Goal: Task Accomplishment & Management: Manage account settings

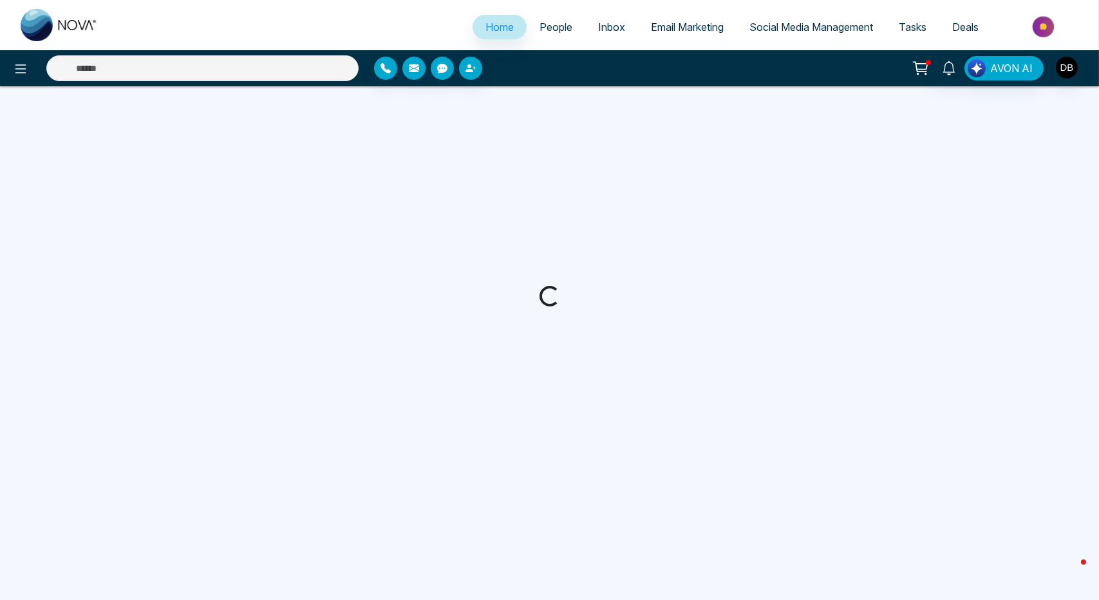
select select "*"
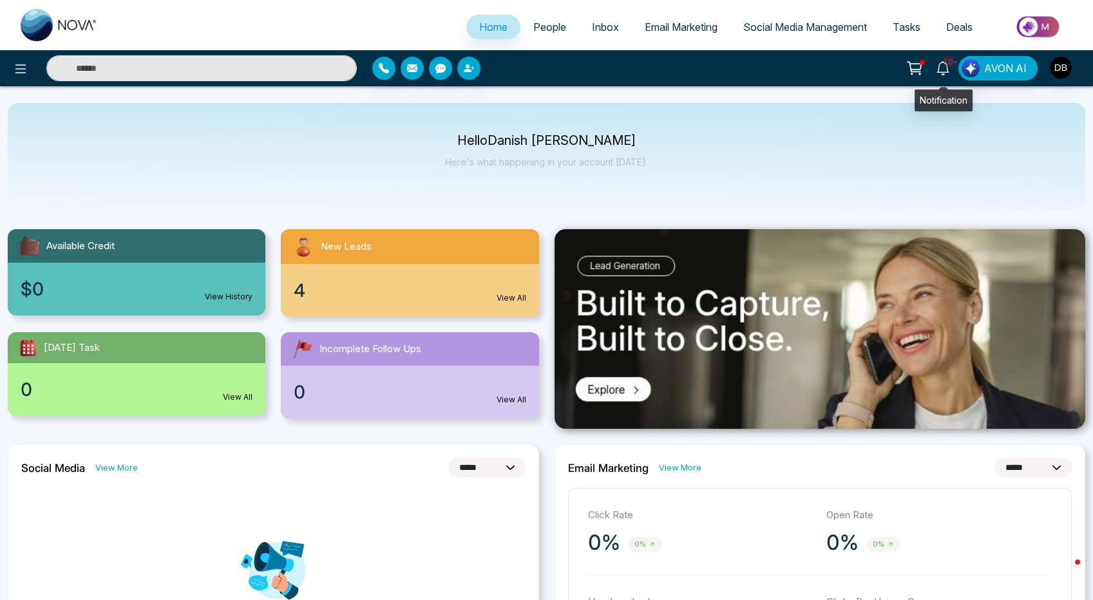
click at [943, 66] on icon at bounding box center [943, 68] width 14 height 14
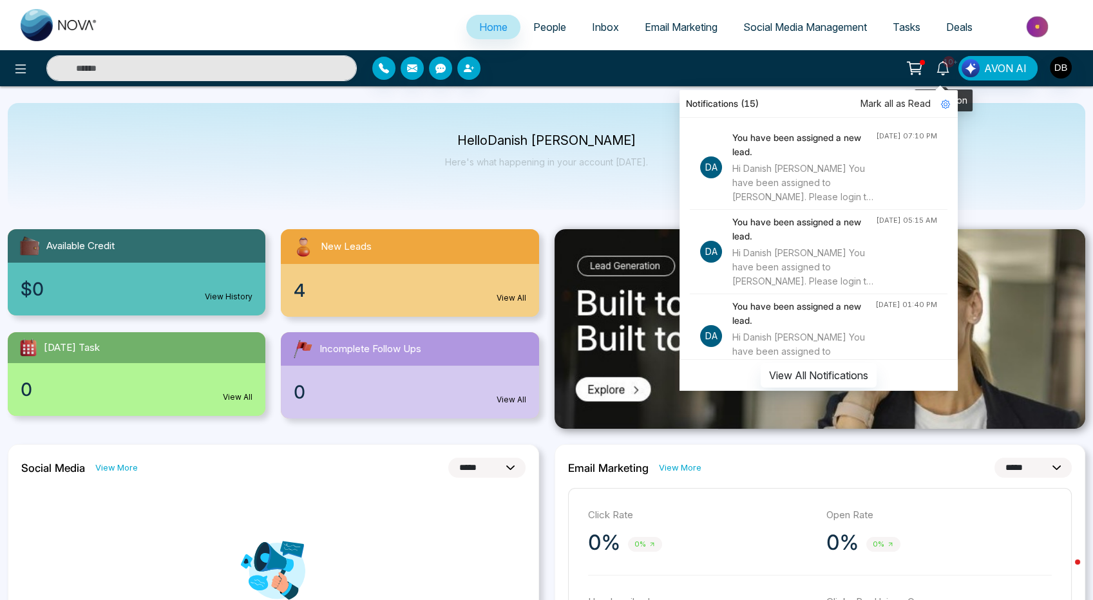
click at [950, 57] on span "10+" at bounding box center [949, 62] width 12 height 12
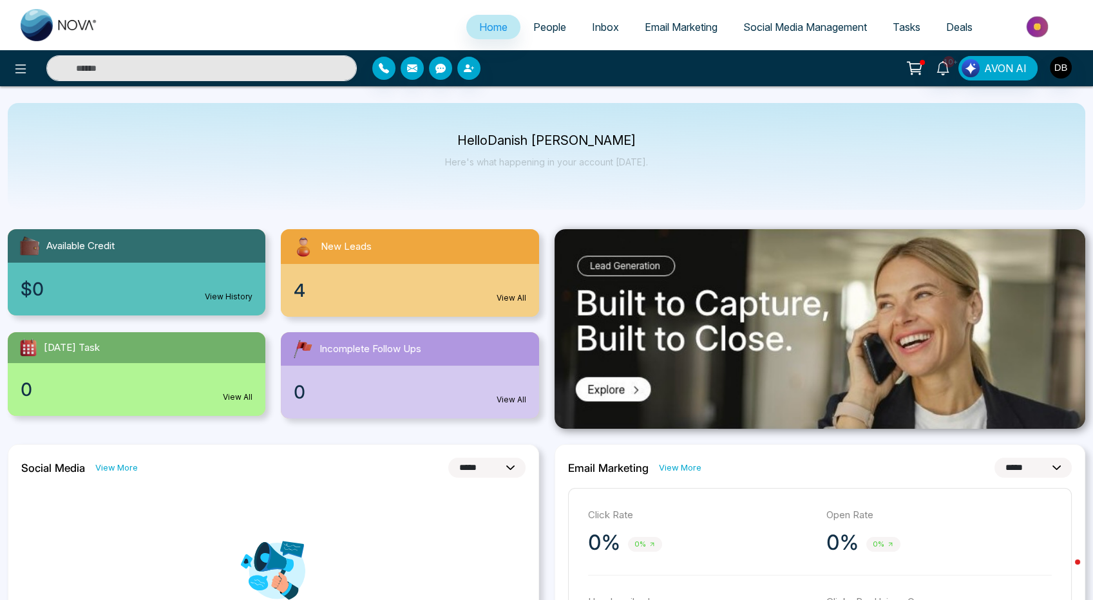
click at [355, 253] on span "New Leads" at bounding box center [346, 247] width 51 height 15
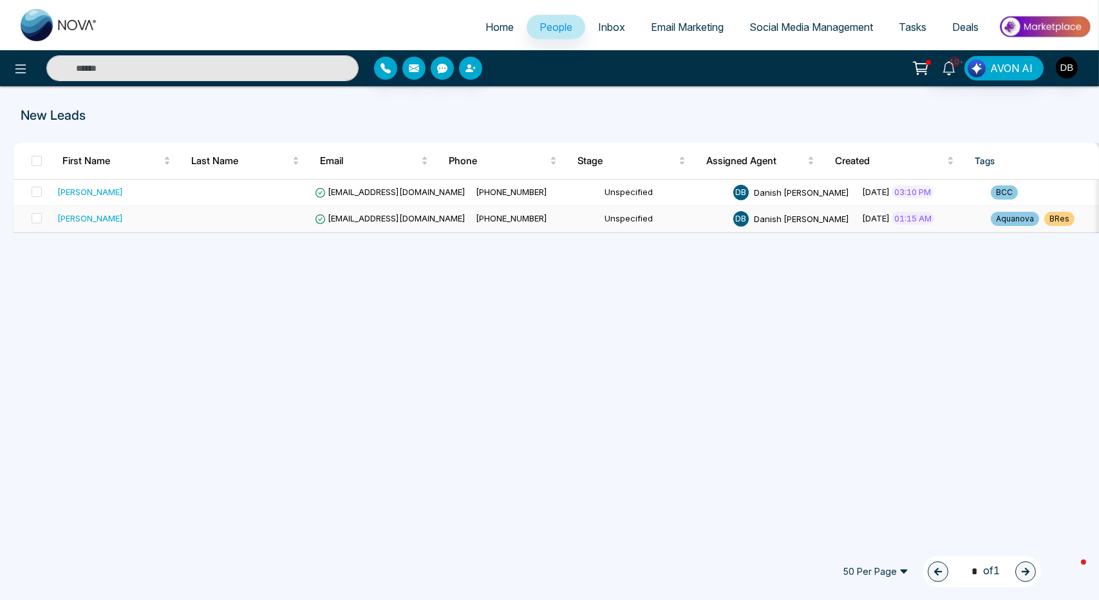
click at [225, 218] on td at bounding box center [245, 219] width 129 height 26
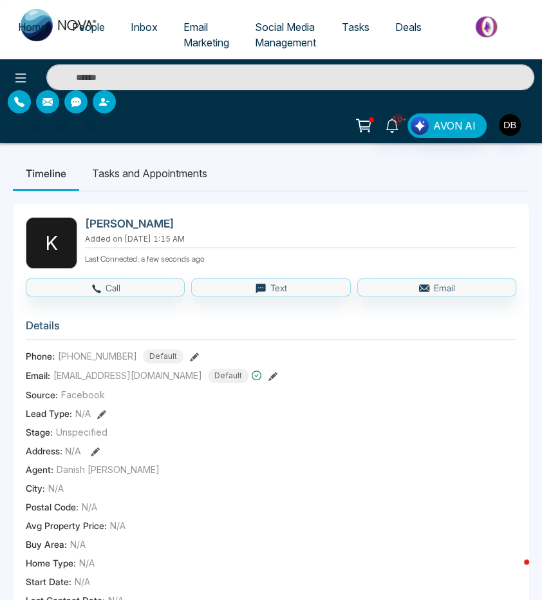
click at [42, 17] on link "Home" at bounding box center [32, 27] width 54 height 24
select select "*"
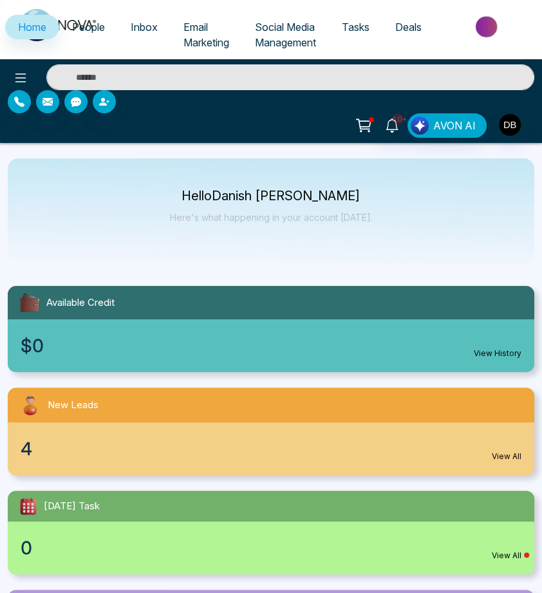
click at [500, 449] on div "4 View All" at bounding box center [271, 449] width 527 height 53
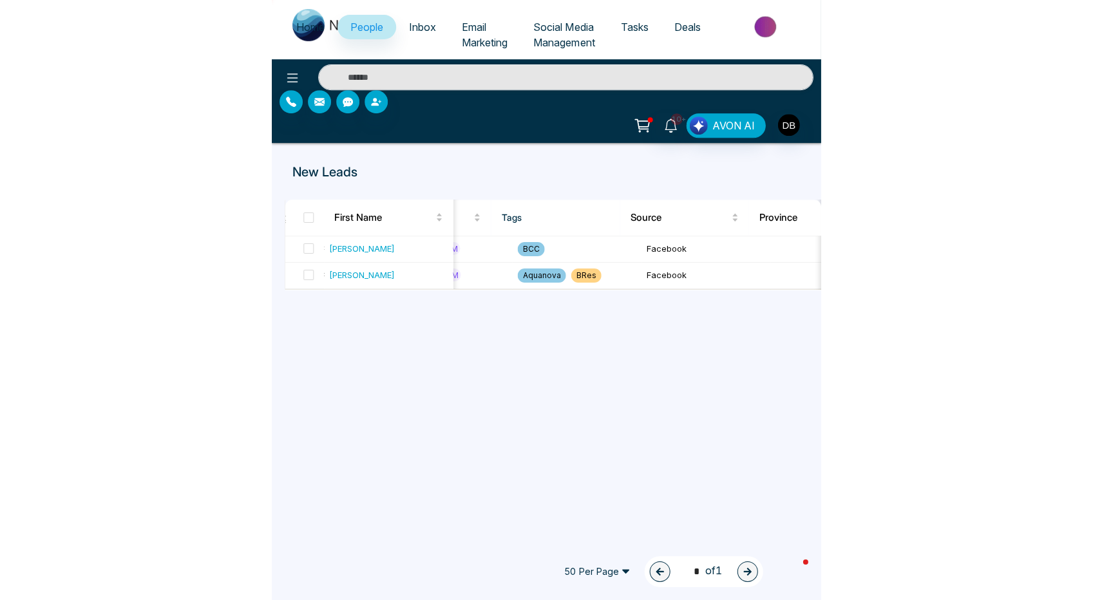
scroll to position [0, 715]
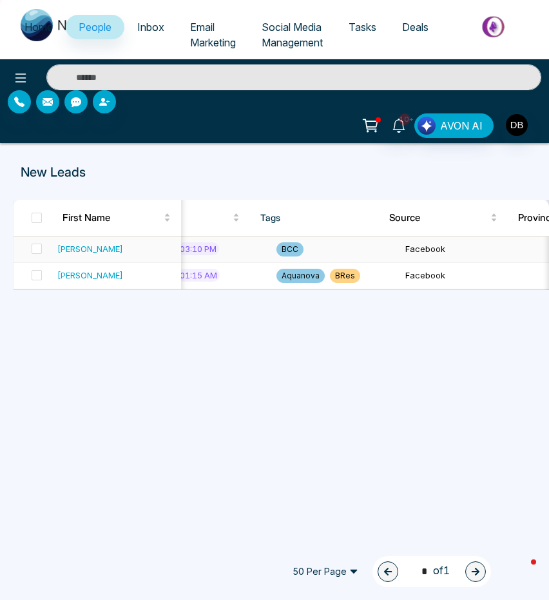
click at [124, 248] on div "[PERSON_NAME]" at bounding box center [116, 248] width 119 height 13
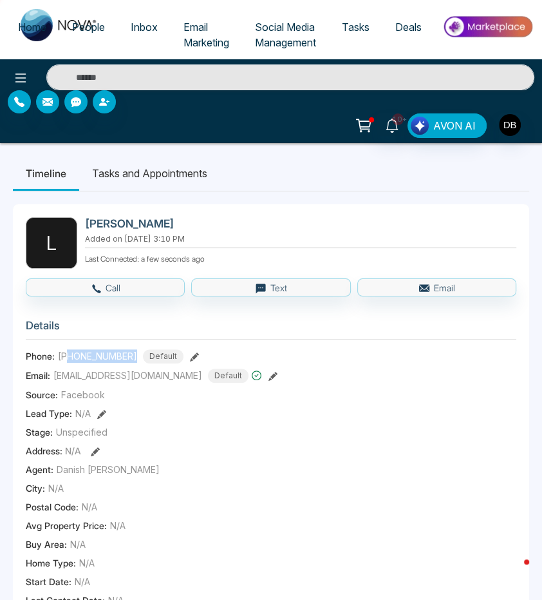
drag, startPoint x: 131, startPoint y: 350, endPoint x: 70, endPoint y: 349, distance: 61.2
click at [70, 349] on div "[PHONE_NUMBER] Default" at bounding box center [121, 356] width 126 height 14
copy span "7054987626"
click at [332, 254] on p "Last Connected: a few seconds ago" at bounding box center [301, 258] width 432 height 14
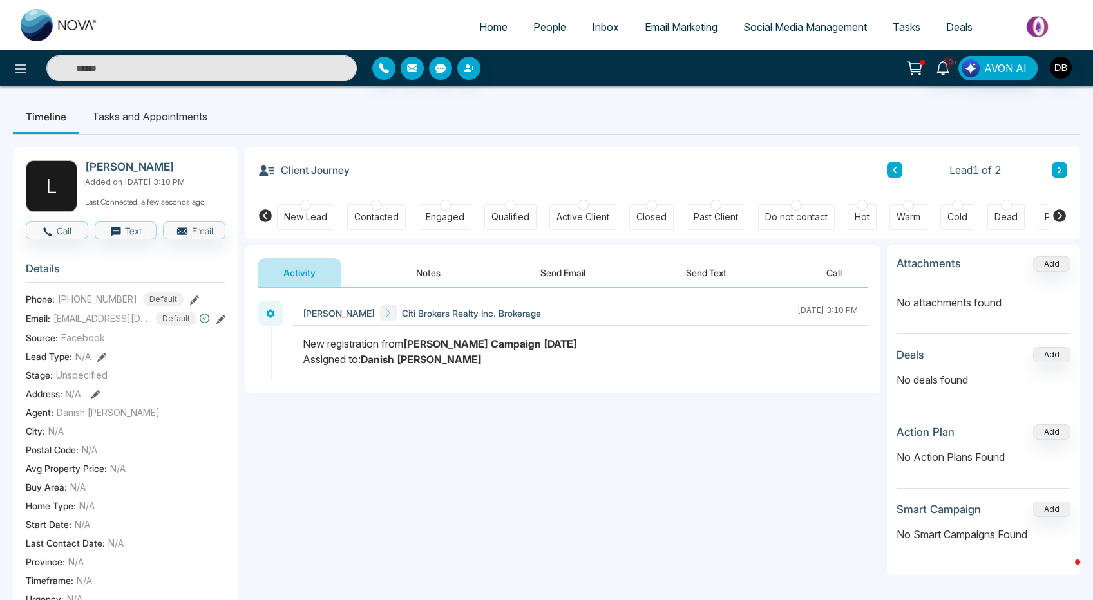
click at [420, 265] on button "Notes" at bounding box center [428, 272] width 76 height 29
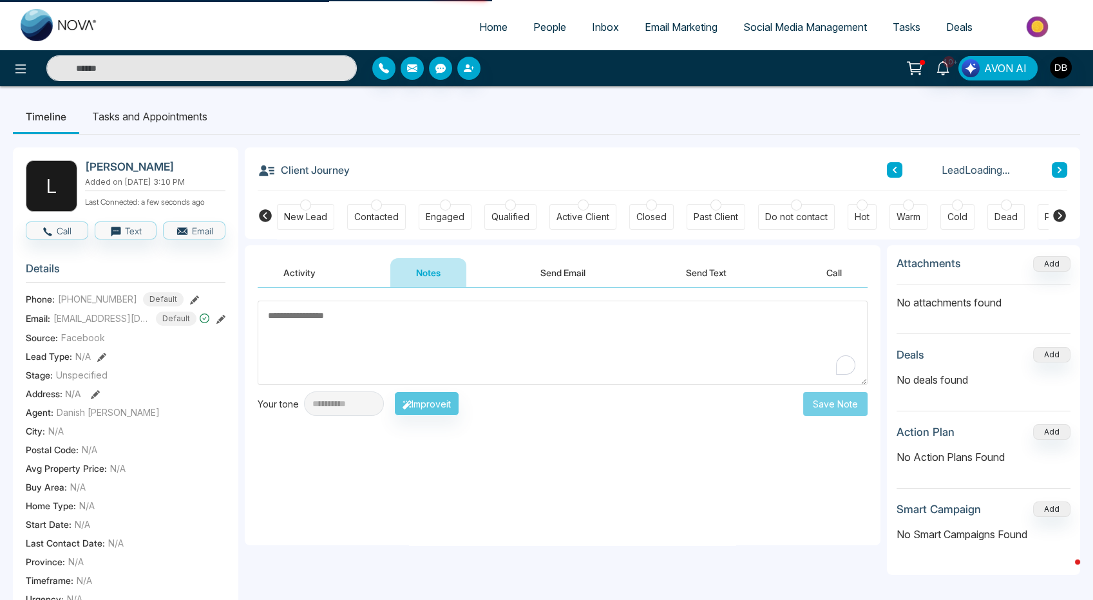
click at [489, 381] on textarea "To enrich screen reader interactions, please activate Accessibility in Grammarl…" at bounding box center [563, 343] width 610 height 84
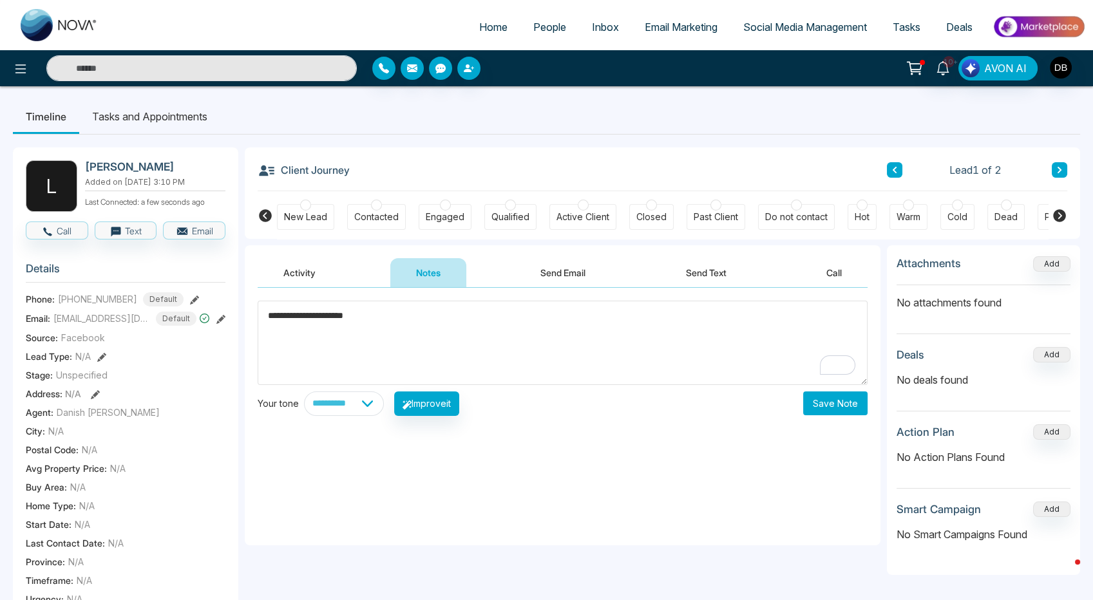
click at [506, 356] on textarea "**********" at bounding box center [563, 343] width 610 height 84
click at [507, 356] on textarea "**********" at bounding box center [563, 343] width 610 height 84
drag, startPoint x: 373, startPoint y: 327, endPoint x: 235, endPoint y: 318, distance: 138.2
click at [235, 318] on div "**********" at bounding box center [546, 562] width 1067 height 855
click at [368, 330] on textarea "**********" at bounding box center [563, 343] width 610 height 84
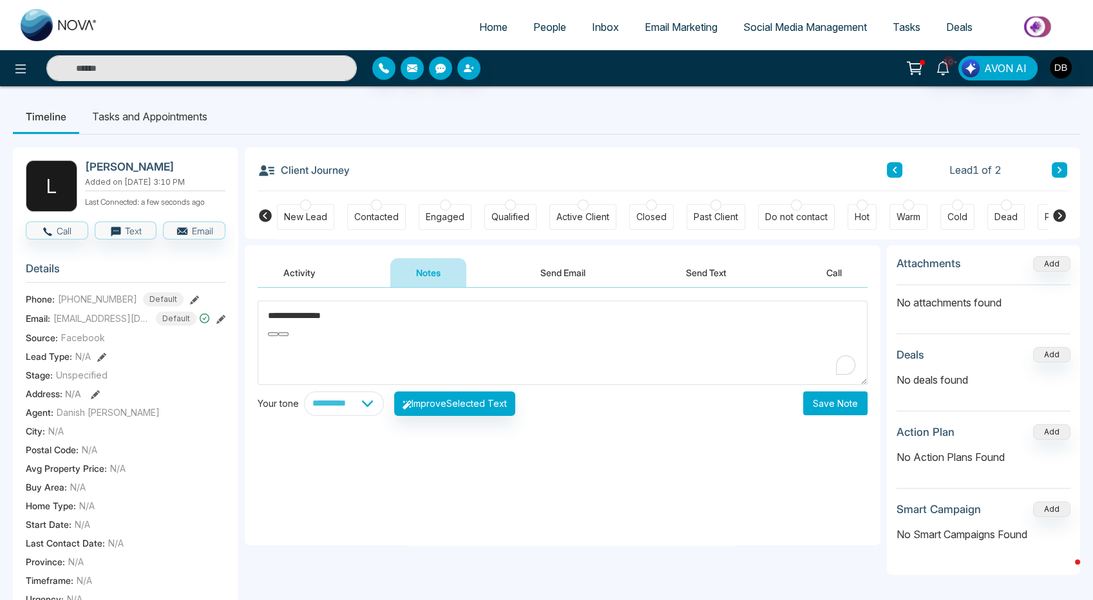
click at [372, 314] on textarea "**********" at bounding box center [563, 343] width 610 height 84
type textarea "**********"
click at [839, 405] on button "Save Note" at bounding box center [835, 404] width 64 height 24
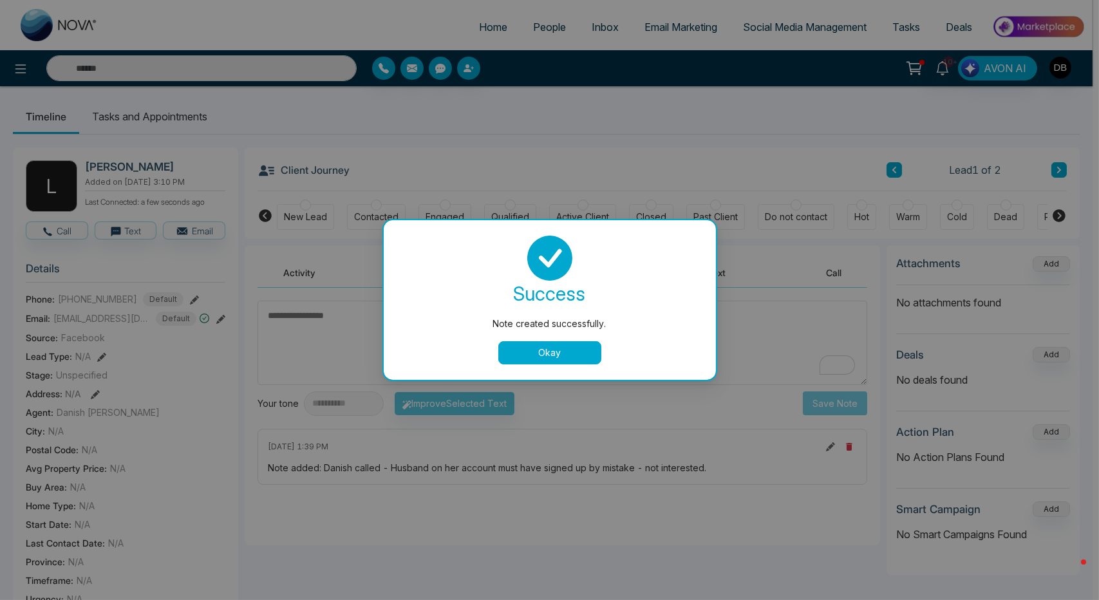
click at [569, 352] on button "Okay" at bounding box center [550, 352] width 103 height 23
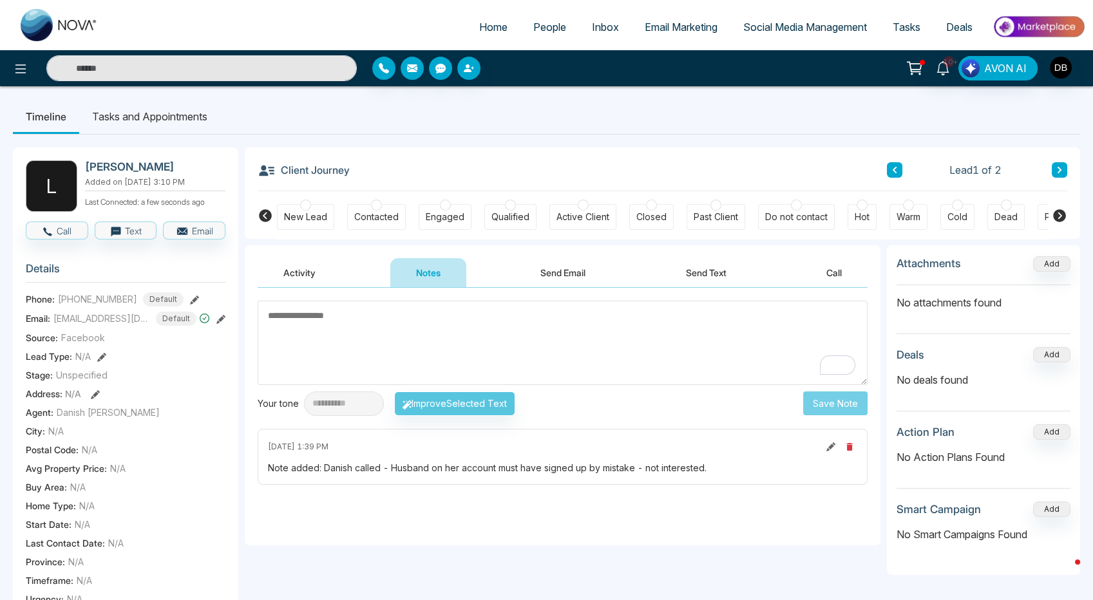
click at [1066, 215] on icon at bounding box center [1059, 215] width 15 height 15
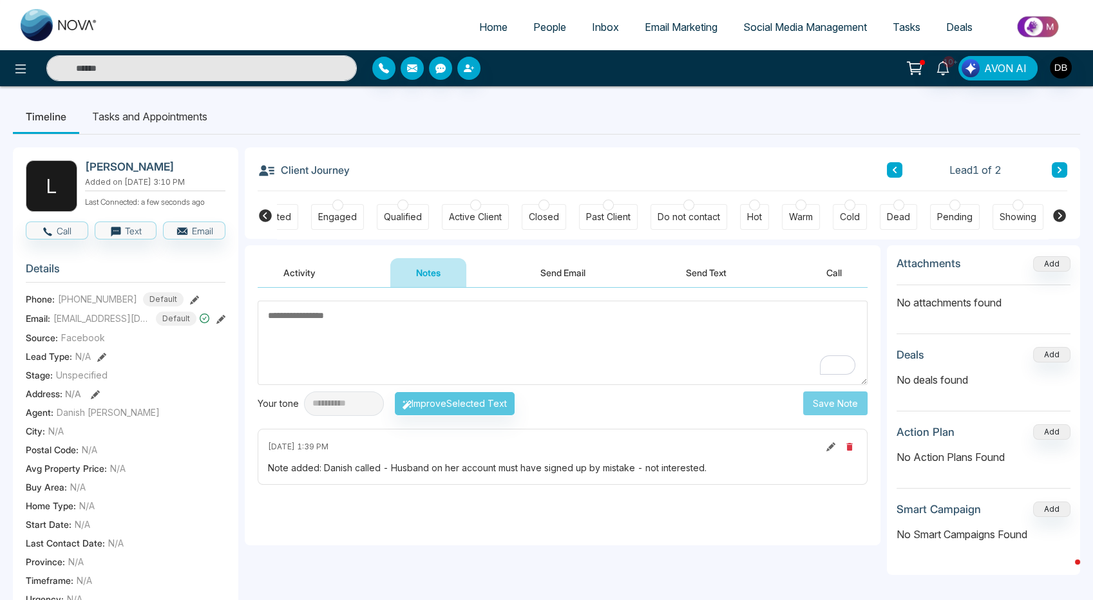
scroll to position [0, 178]
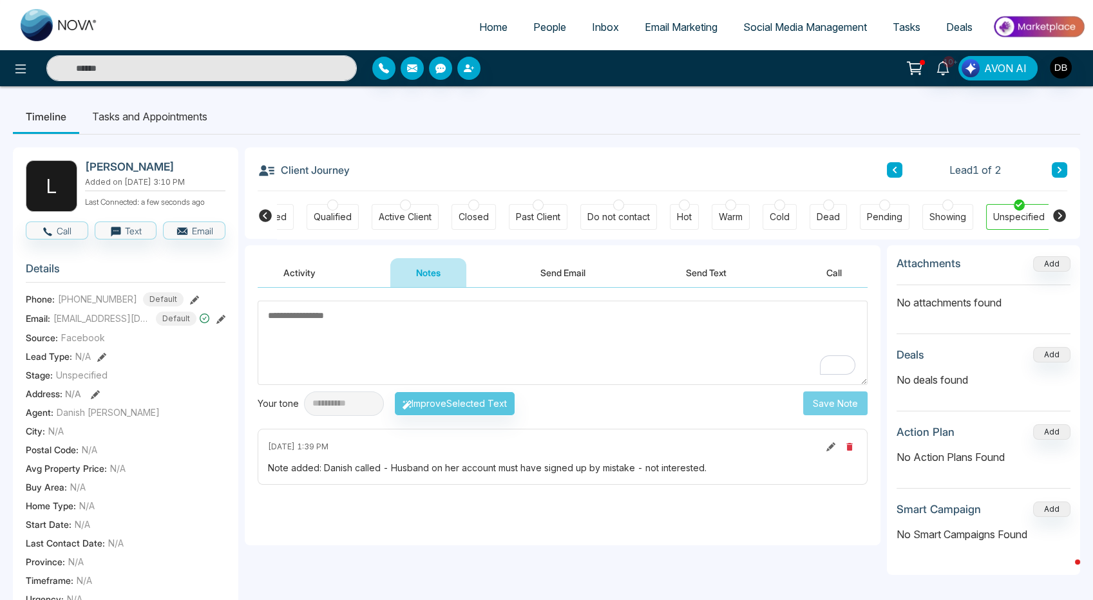
click at [607, 211] on div "Do not contact" at bounding box center [618, 217] width 62 height 13
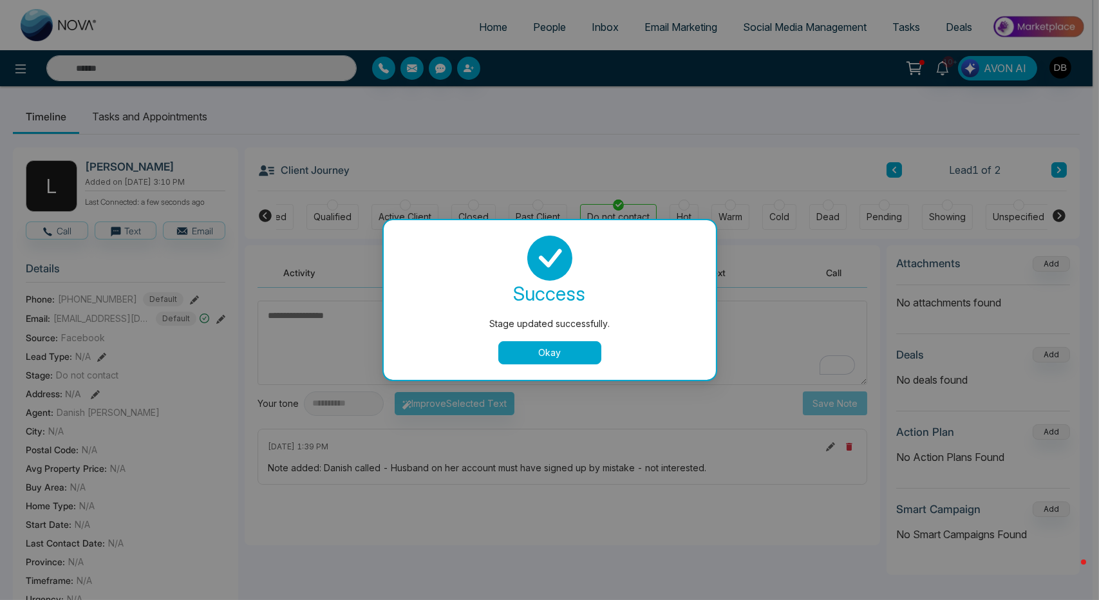
click at [540, 351] on button "Okay" at bounding box center [550, 352] width 103 height 23
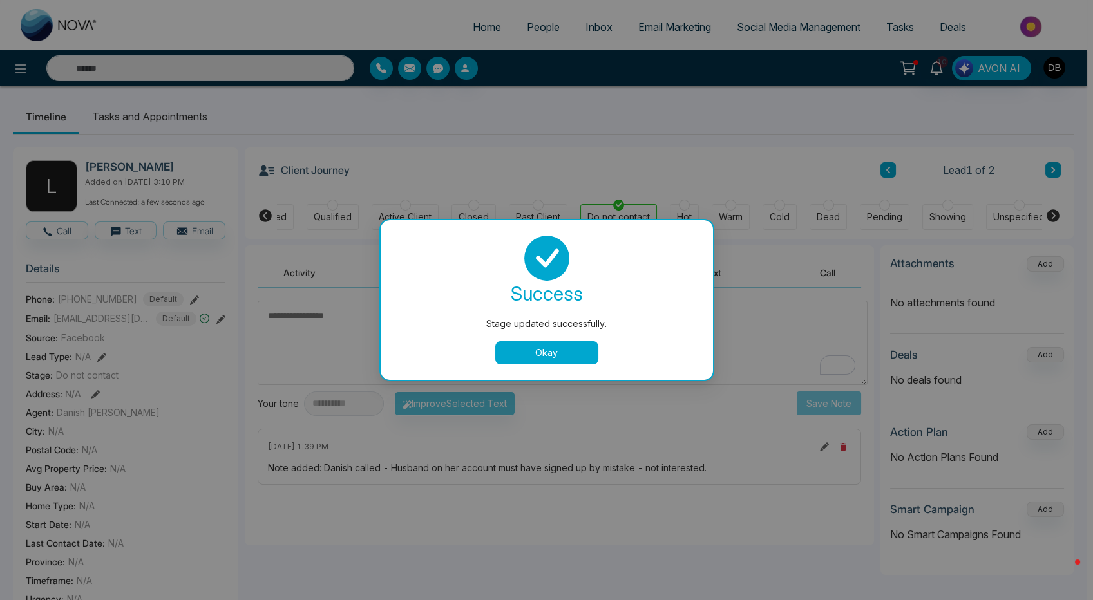
scroll to position [0, 172]
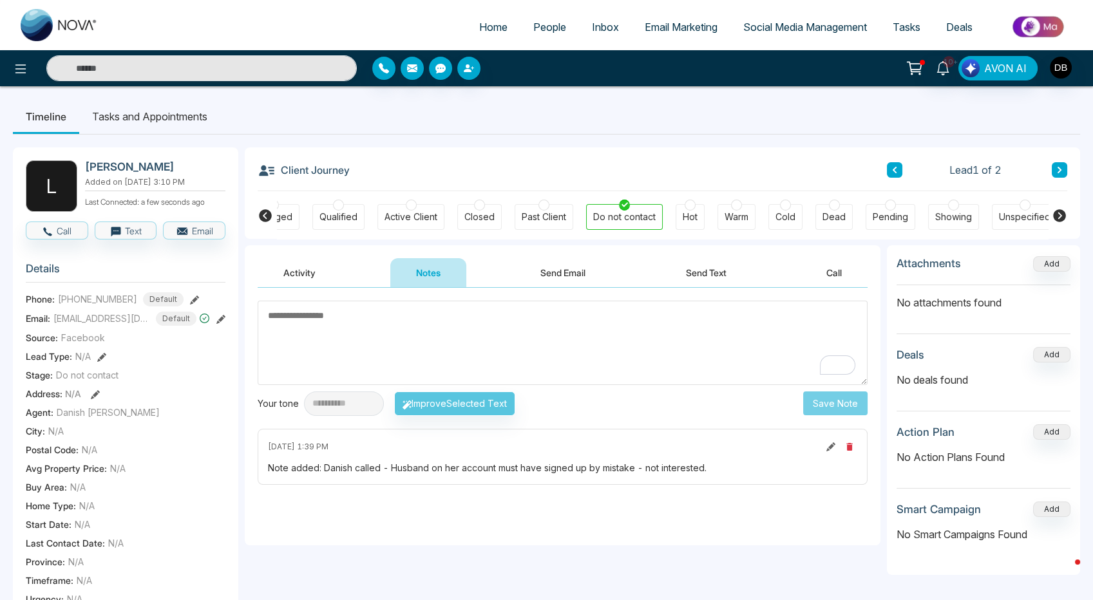
click at [1059, 170] on icon at bounding box center [1059, 170] width 6 height 8
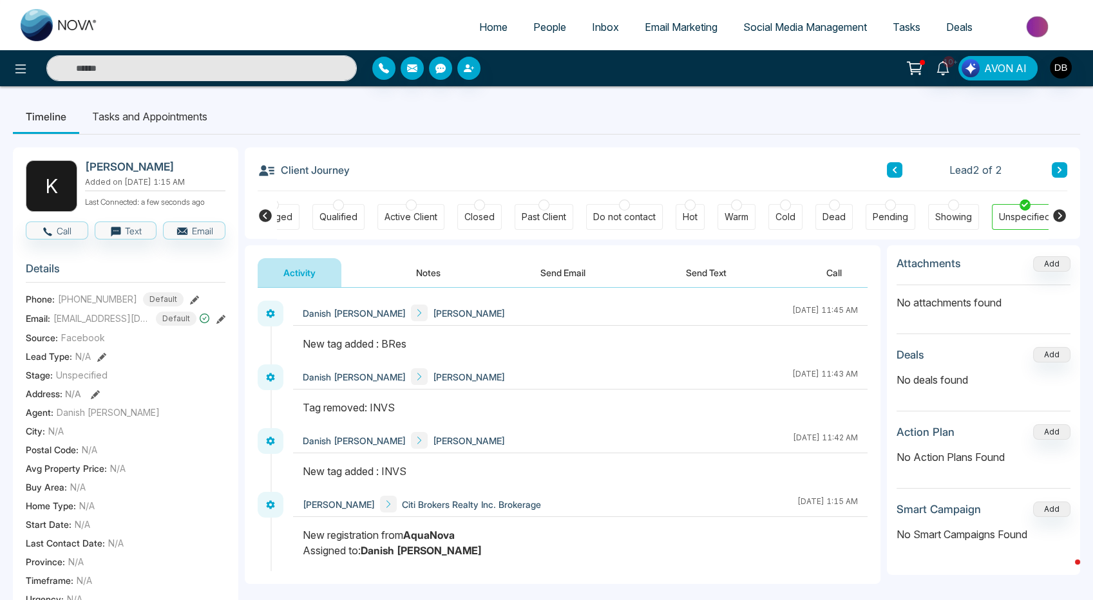
click at [71, 23] on img at bounding box center [59, 25] width 77 height 32
select select "*"
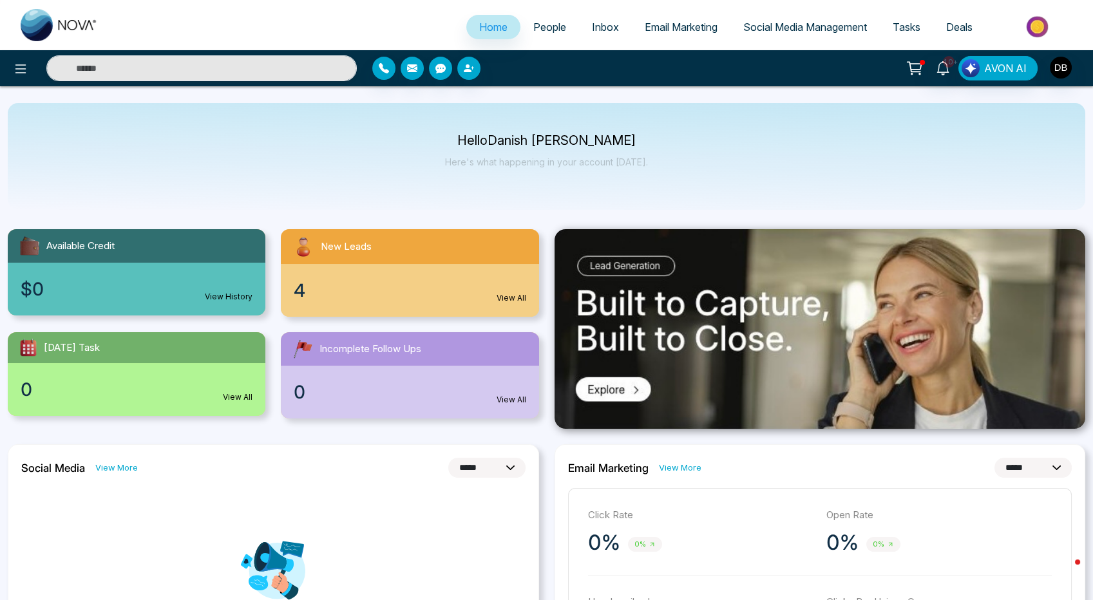
click at [536, 20] on link "People" at bounding box center [549, 27] width 59 height 24
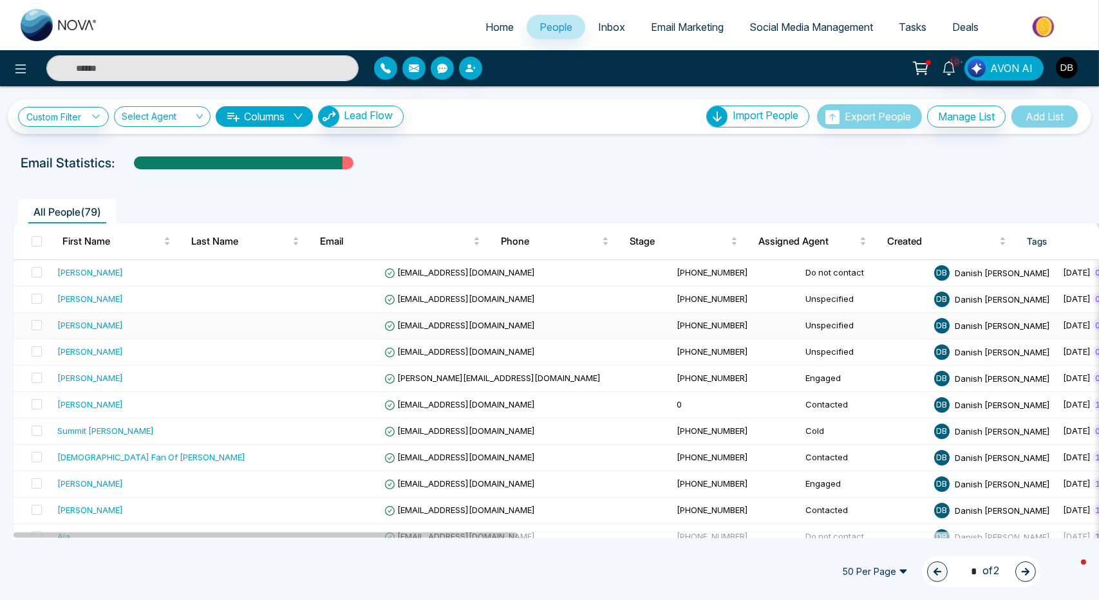
click at [180, 323] on td "[PERSON_NAME]" at bounding box center [151, 326] width 198 height 26
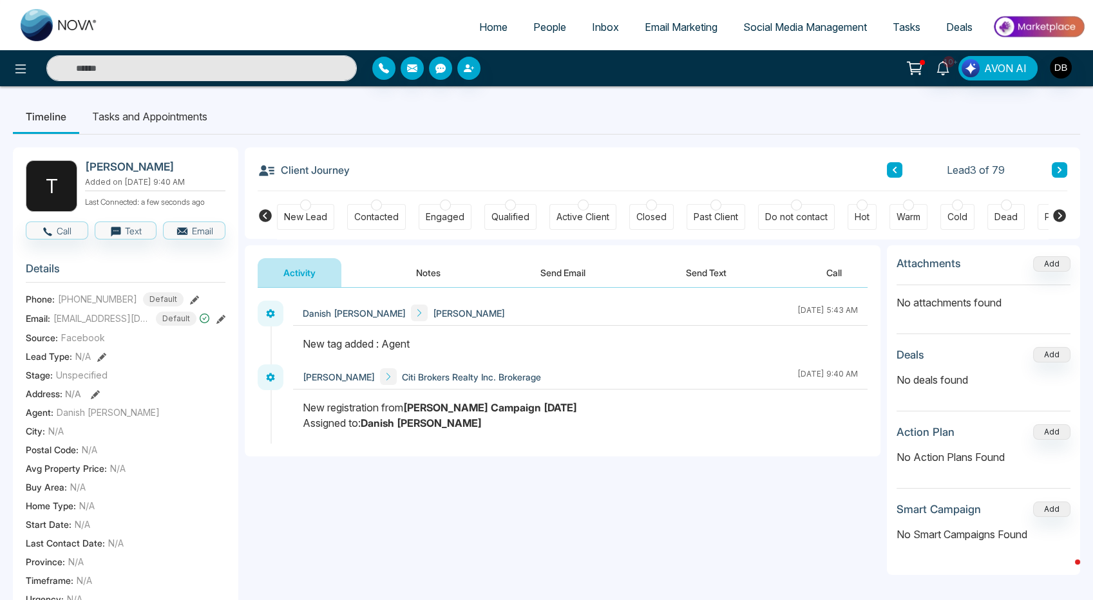
click at [1059, 217] on icon at bounding box center [1059, 215] width 15 height 15
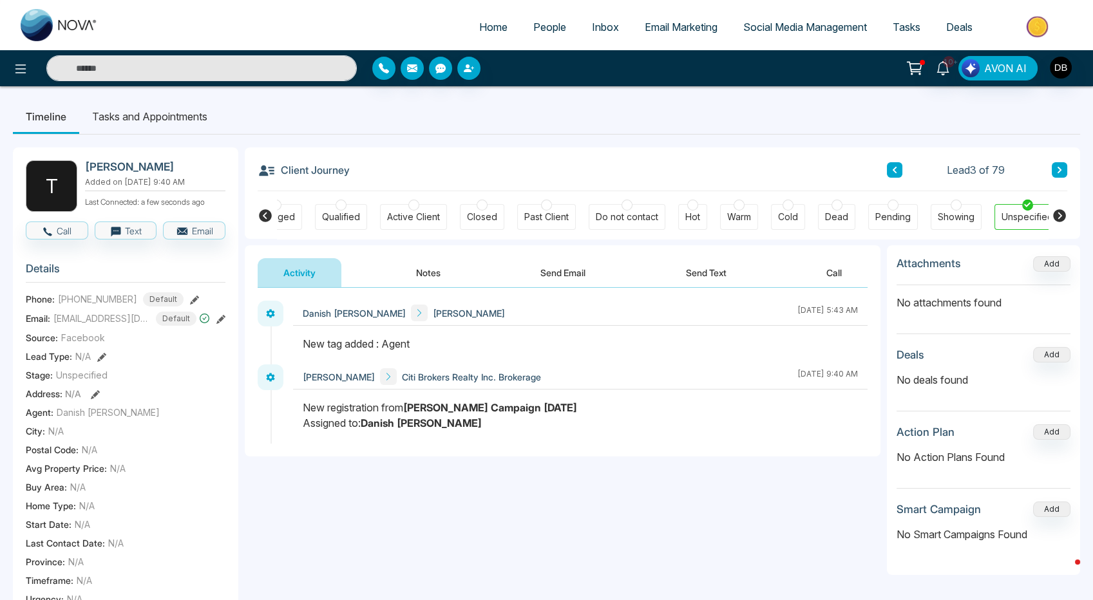
scroll to position [0, 178]
click at [611, 214] on div "Do not contact" at bounding box center [618, 217] width 62 height 13
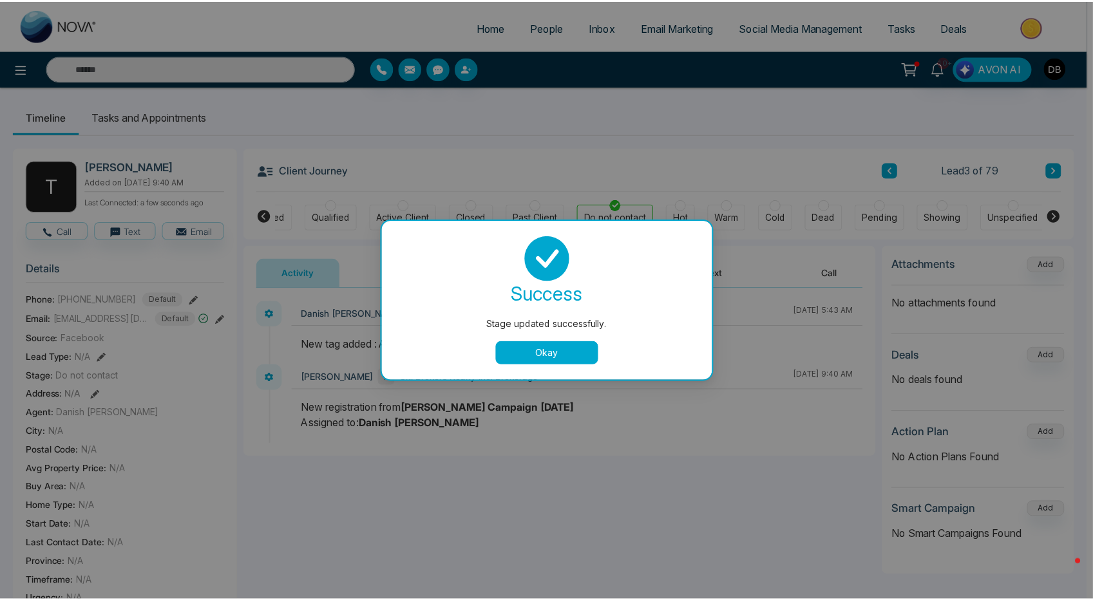
scroll to position [0, 172]
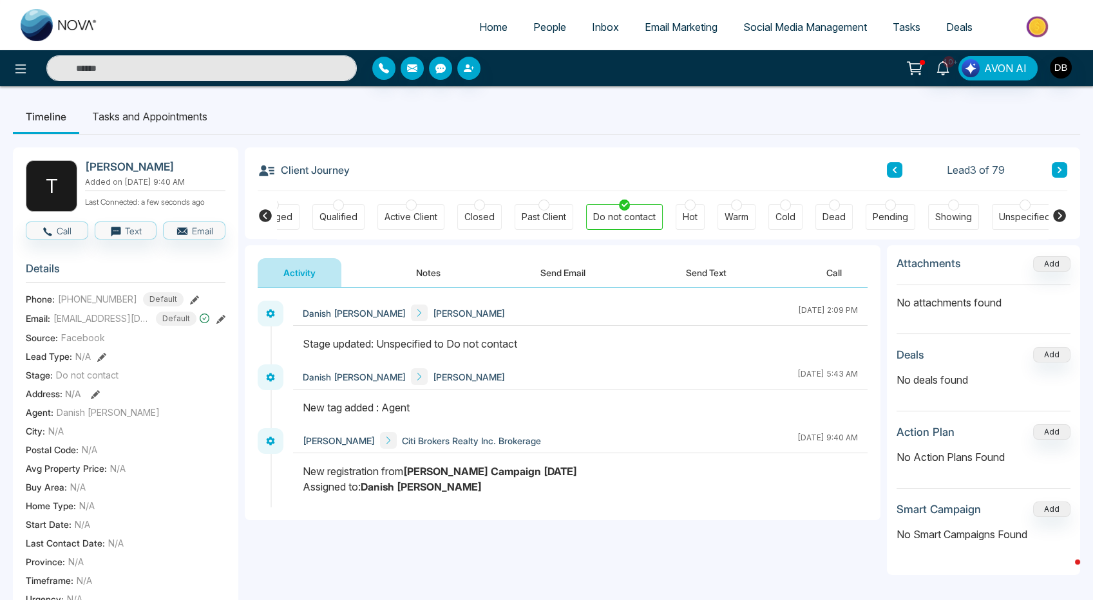
click at [418, 276] on button "Notes" at bounding box center [428, 272] width 76 height 29
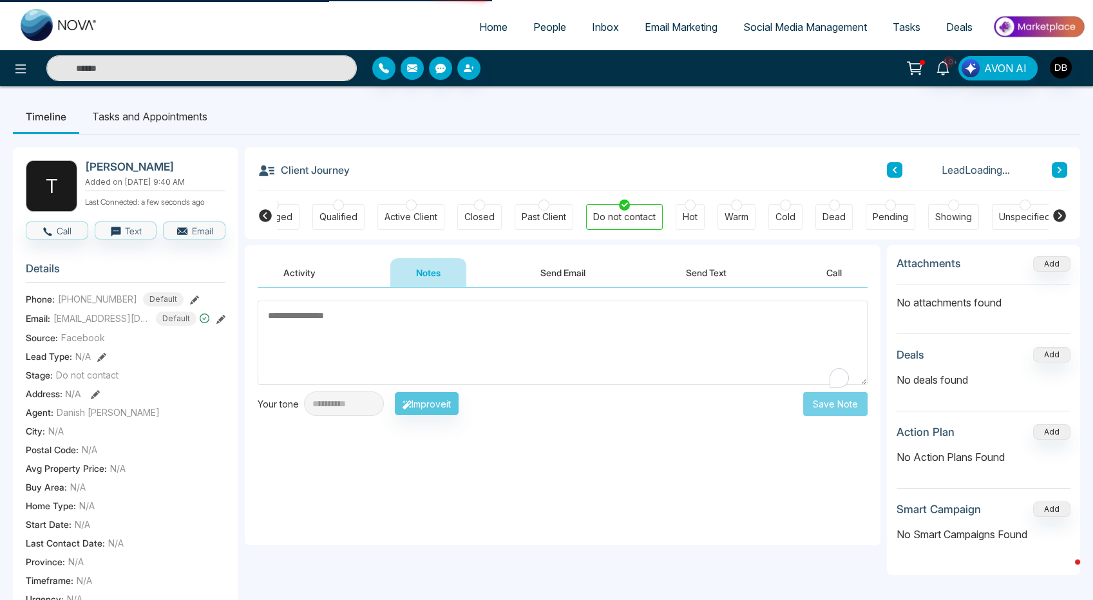
click at [426, 330] on textarea "To enrich screen reader interactions, please activate Accessibility in Grammarl…" at bounding box center [563, 343] width 610 height 84
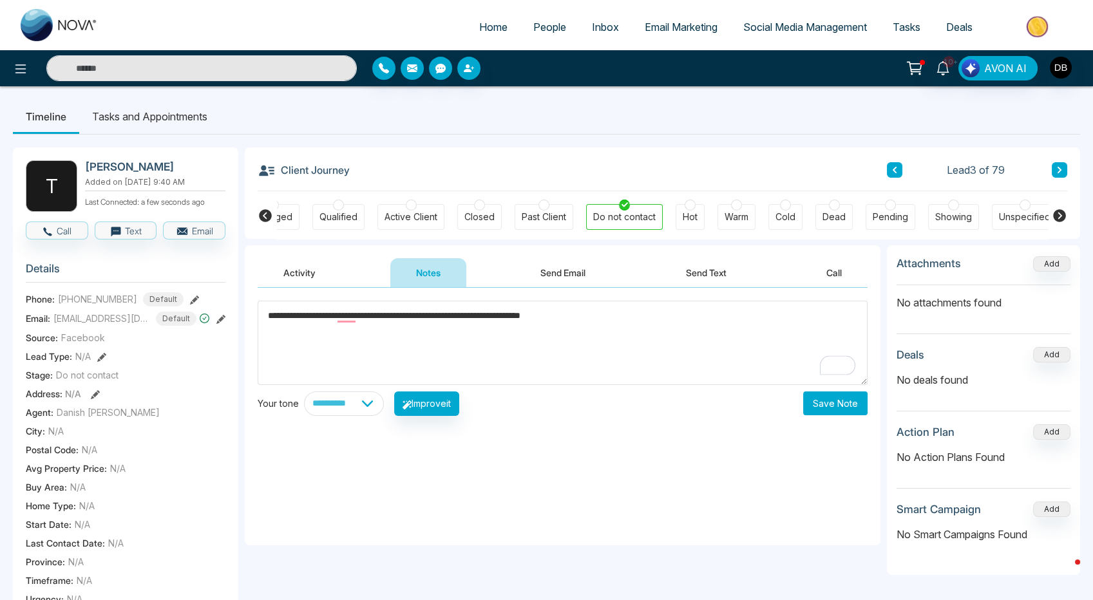
click at [615, 316] on textarea "**********" at bounding box center [563, 343] width 610 height 84
type textarea "**********"
click at [823, 400] on button "Save Note" at bounding box center [835, 404] width 64 height 24
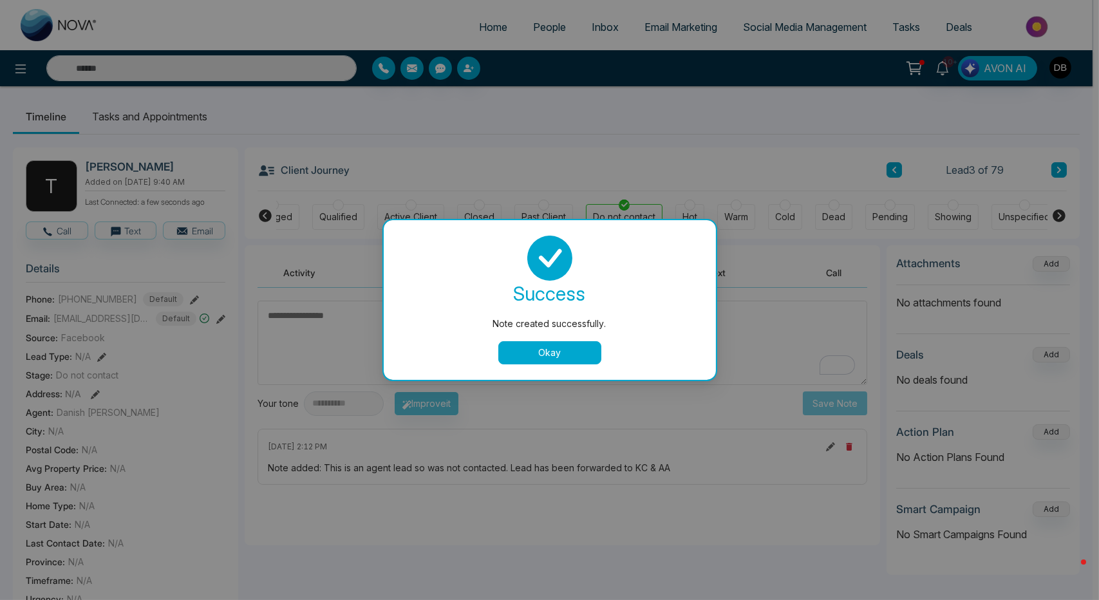
click at [539, 349] on button "Okay" at bounding box center [550, 352] width 103 height 23
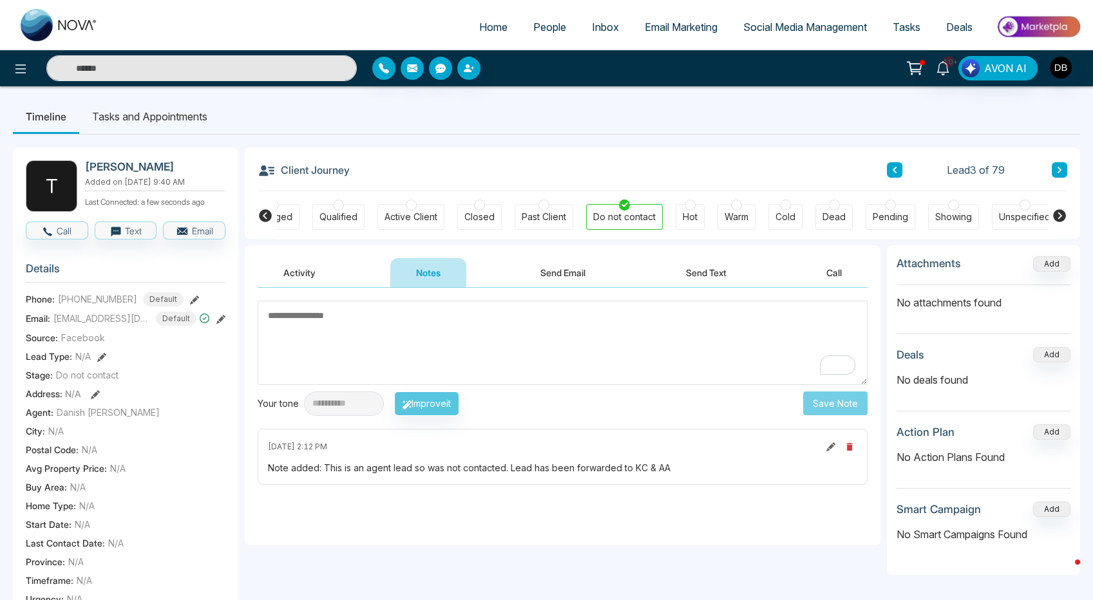
drag, startPoint x: 415, startPoint y: 146, endPoint x: 120, endPoint y: 524, distance: 478.6
click at [415, 146] on div "**********" at bounding box center [546, 562] width 1067 height 855
click at [312, 276] on button "Activity" at bounding box center [300, 272] width 84 height 29
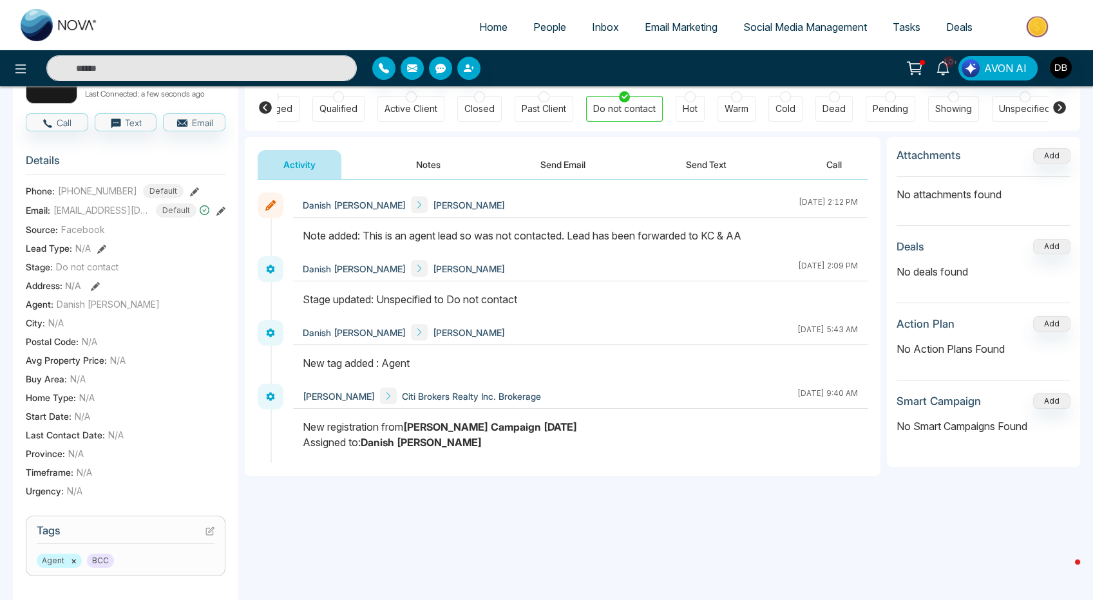
scroll to position [107, 0]
drag, startPoint x: 424, startPoint y: 446, endPoint x: 302, endPoint y: 430, distance: 123.5
click at [302, 430] on div at bounding box center [580, 443] width 574 height 44
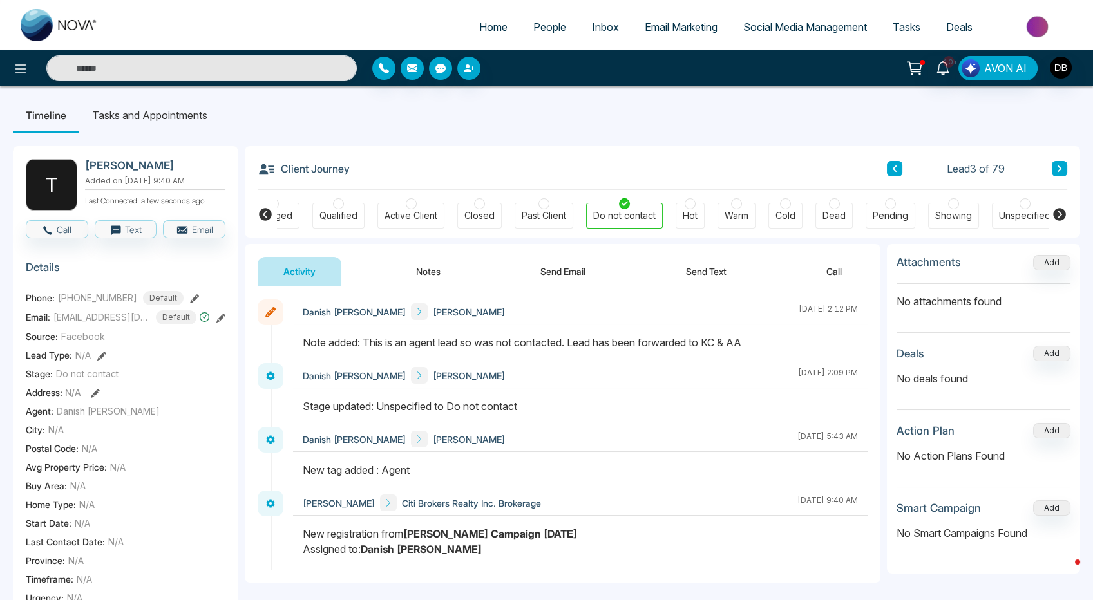
scroll to position [0, 0]
click at [1054, 171] on button at bounding box center [1059, 169] width 15 height 15
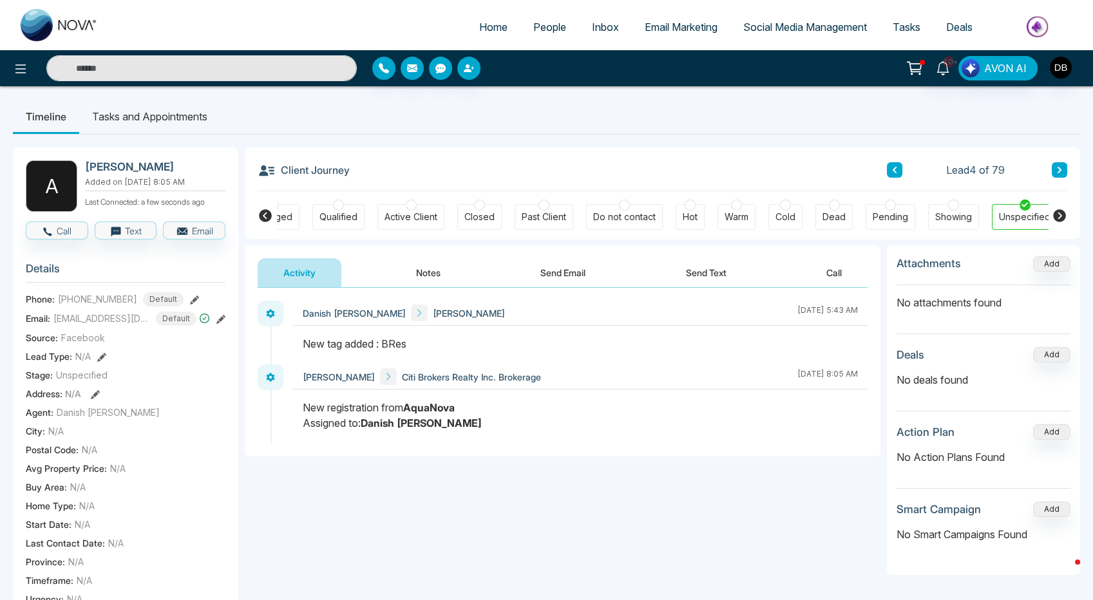
click at [1057, 162] on div "Client Journey Lead 4 of 79" at bounding box center [663, 169] width 810 height 44
click at [1058, 171] on icon at bounding box center [1059, 170] width 6 height 8
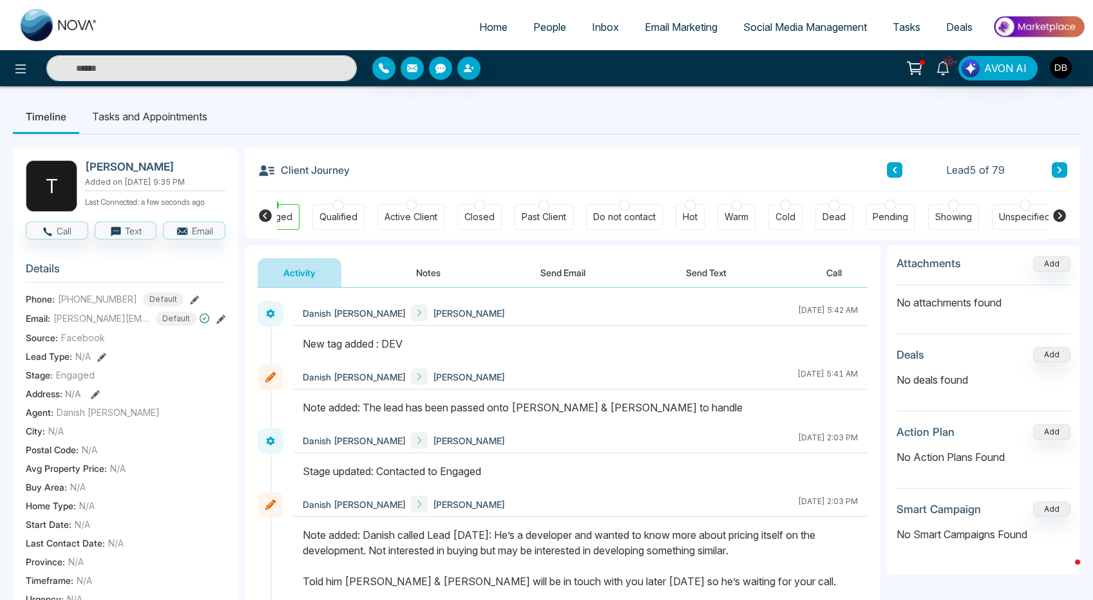
click at [1061, 177] on button at bounding box center [1059, 169] width 15 height 15
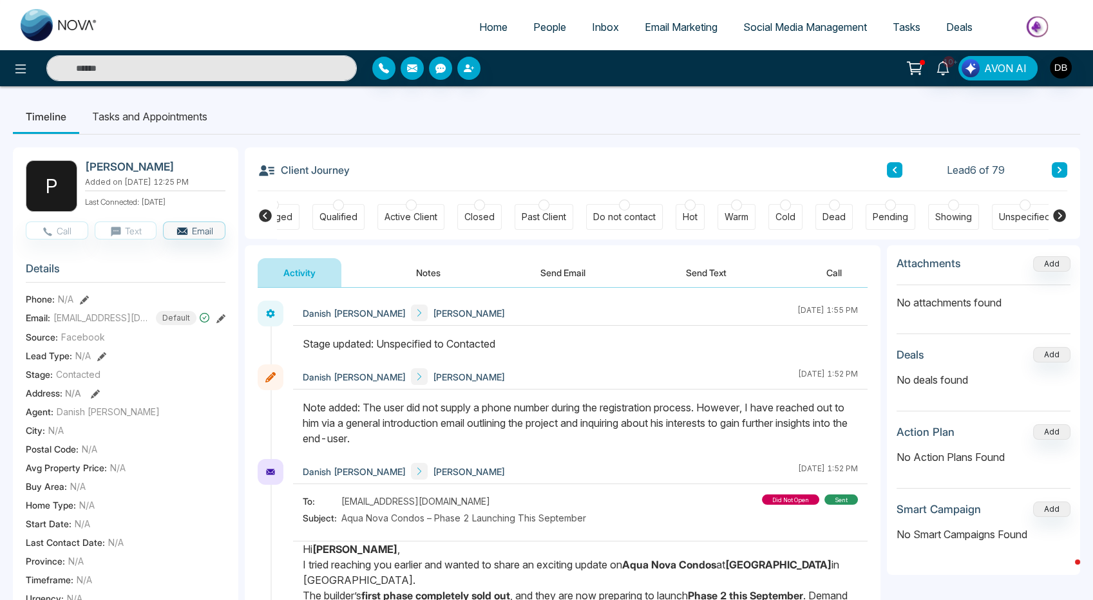
click at [533, 22] on span "People" at bounding box center [549, 27] width 33 height 13
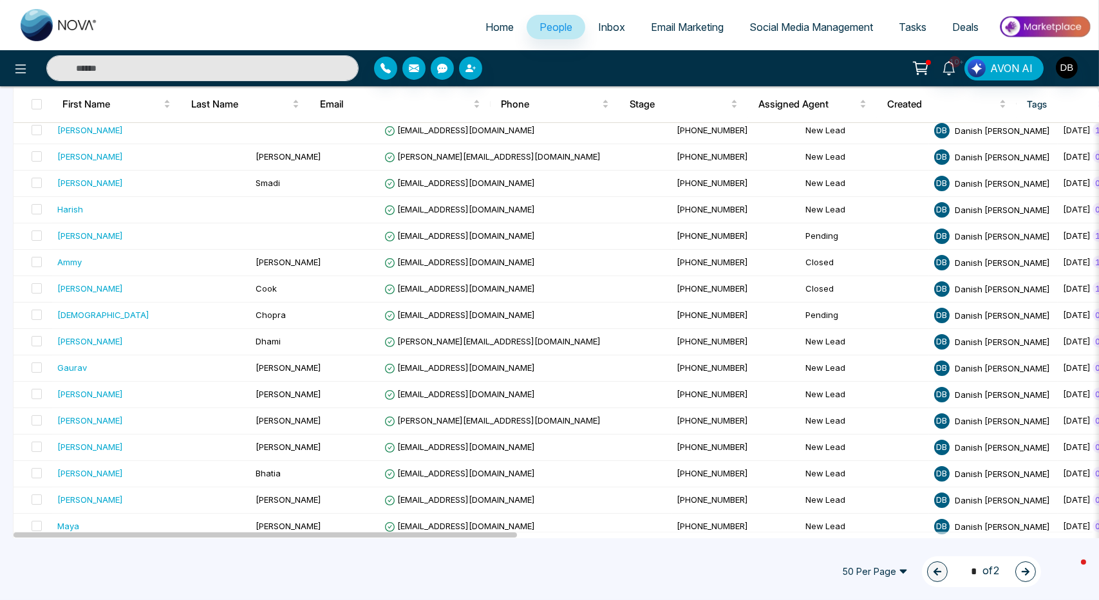
scroll to position [1045, 0]
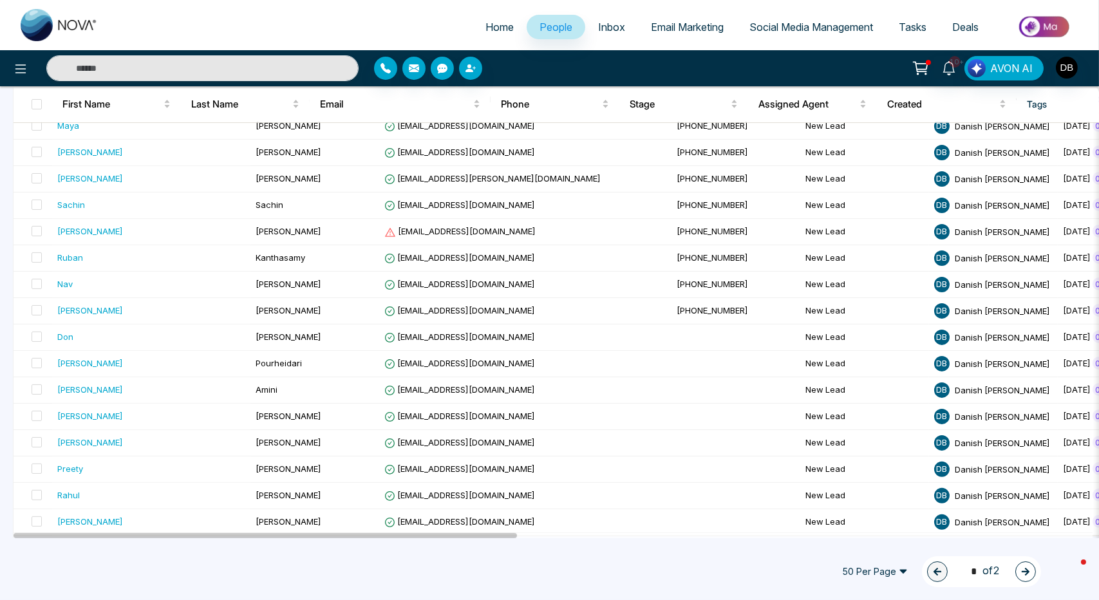
click at [1022, 569] on icon "button" at bounding box center [1025, 571] width 9 height 9
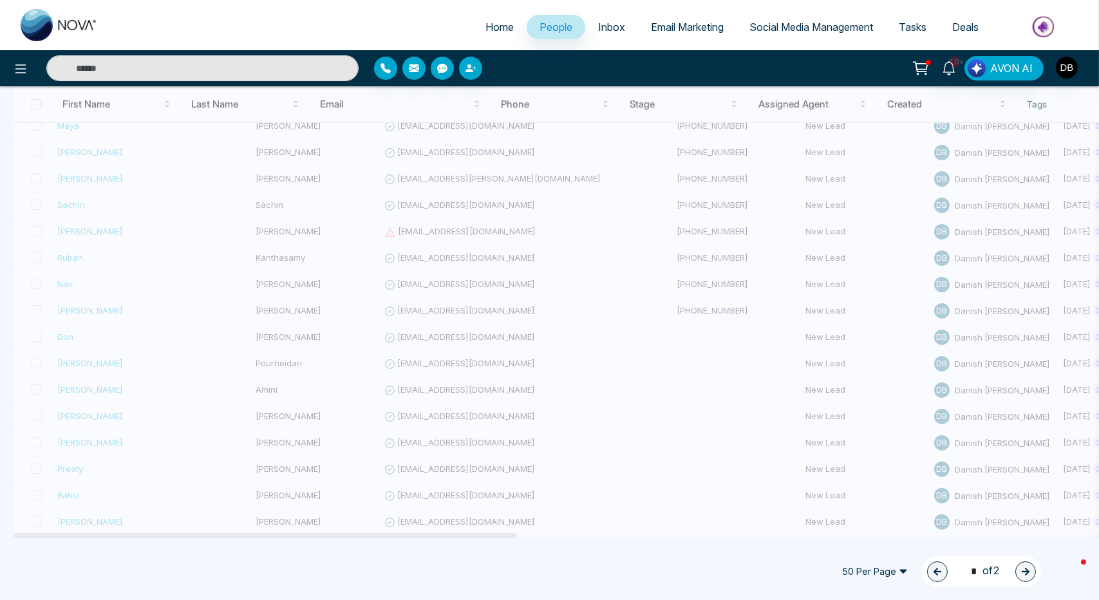
type input "*"
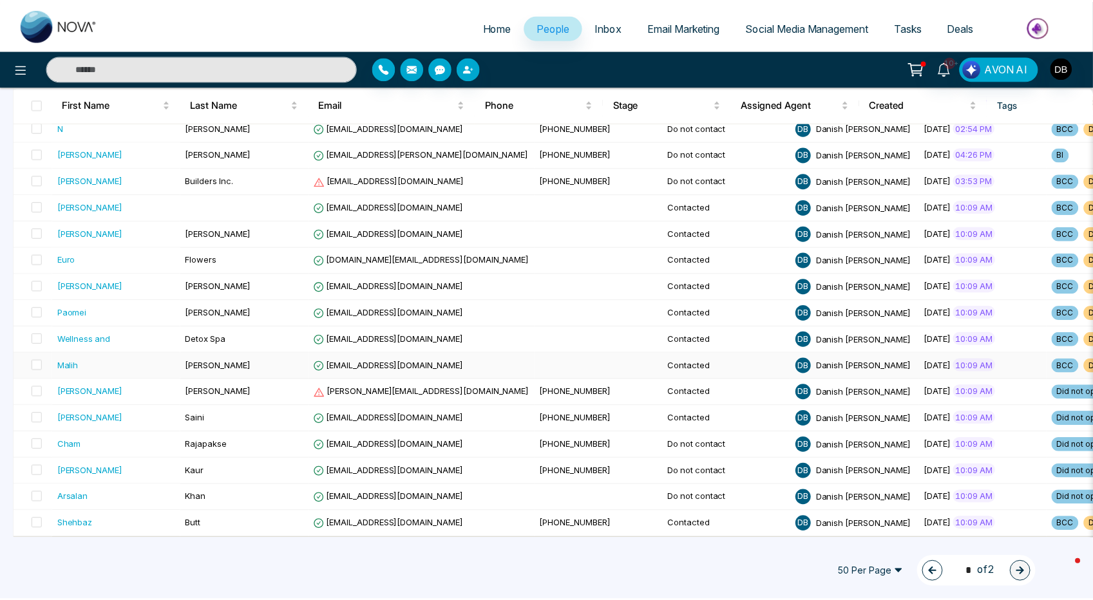
scroll to position [491, 0]
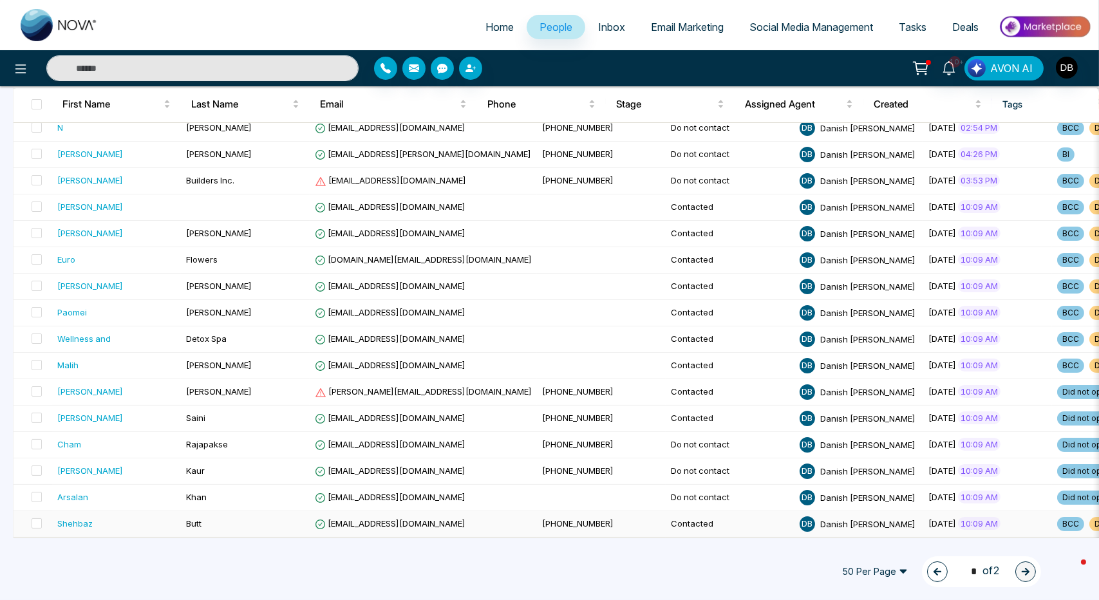
click at [247, 516] on td "Butt" at bounding box center [245, 524] width 129 height 26
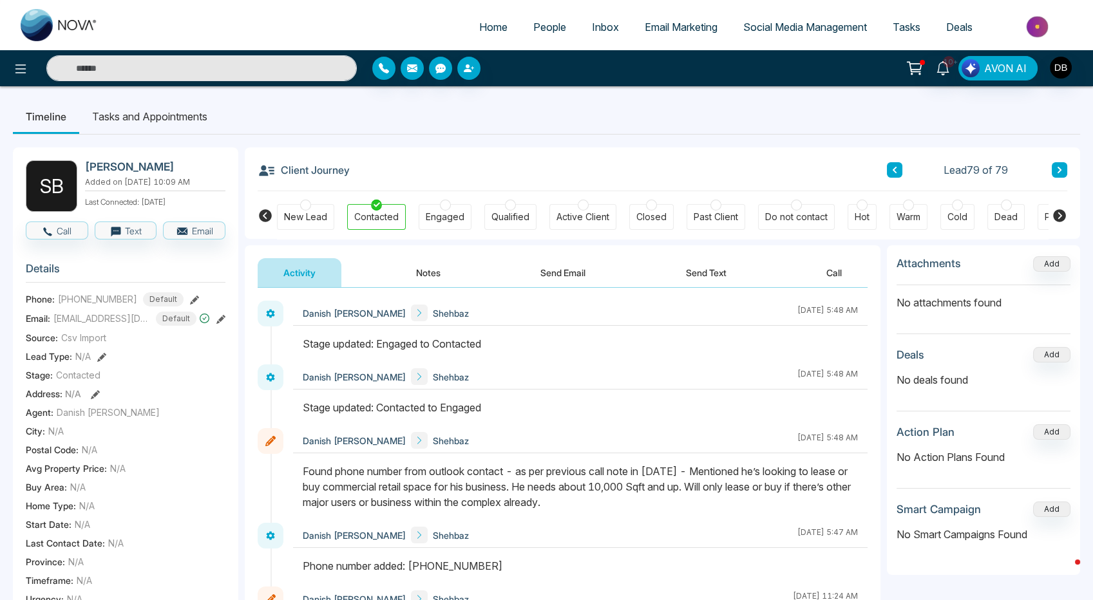
click at [430, 270] on button "Notes" at bounding box center [428, 272] width 76 height 29
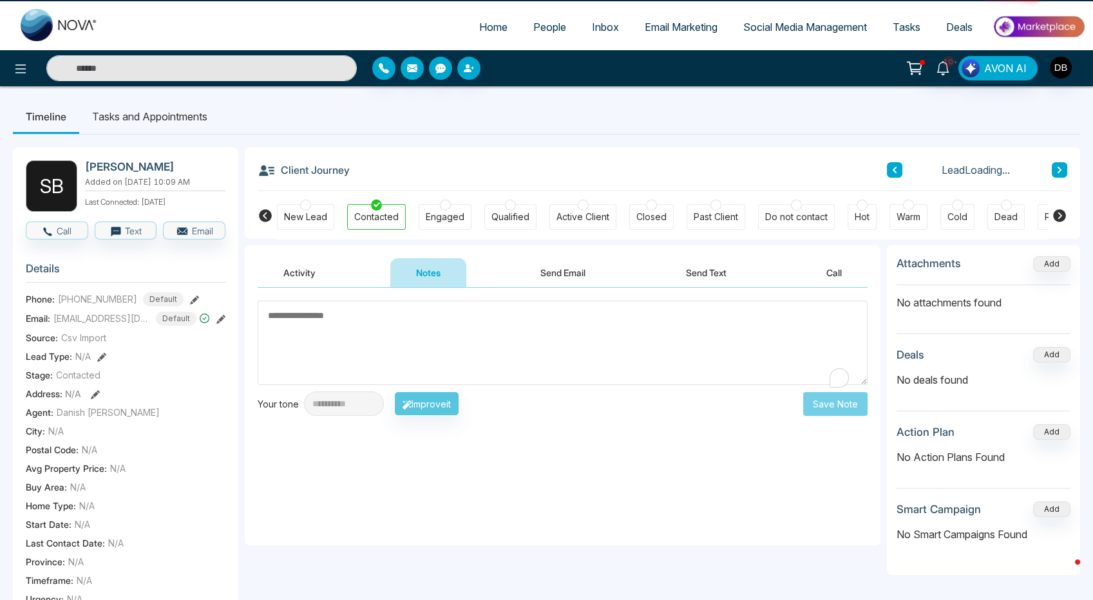
click at [576, 361] on textarea "To enrich screen reader interactions, please activate Accessibility in Grammarl…" at bounding box center [563, 343] width 610 height 84
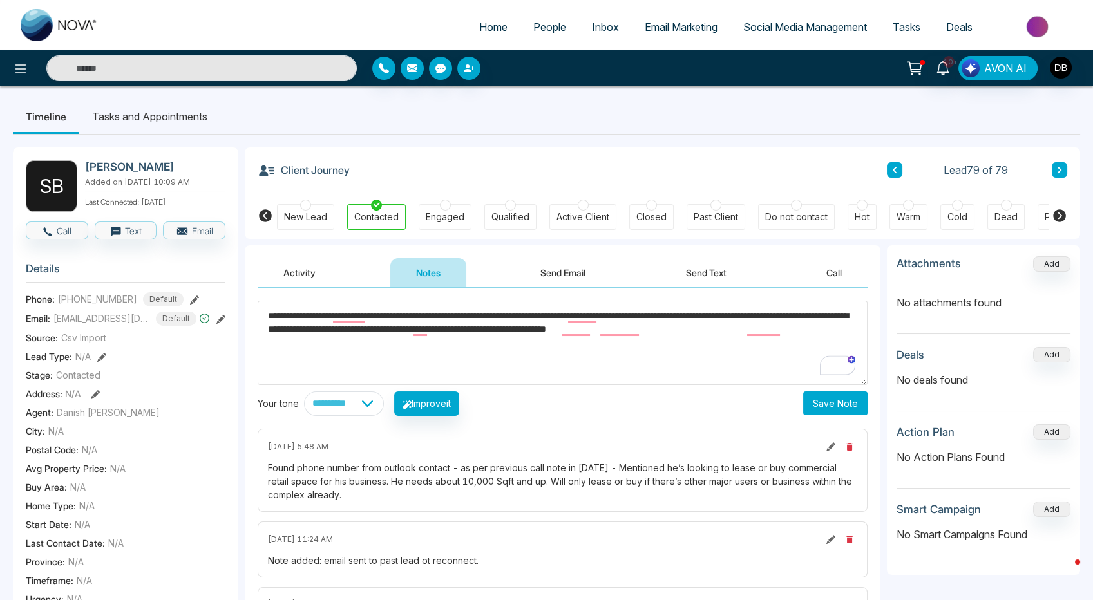
type textarea "**********"
click at [448, 211] on div "Engaged" at bounding box center [445, 217] width 39 height 13
click at [864, 399] on body "**********" at bounding box center [546, 300] width 1093 height 600
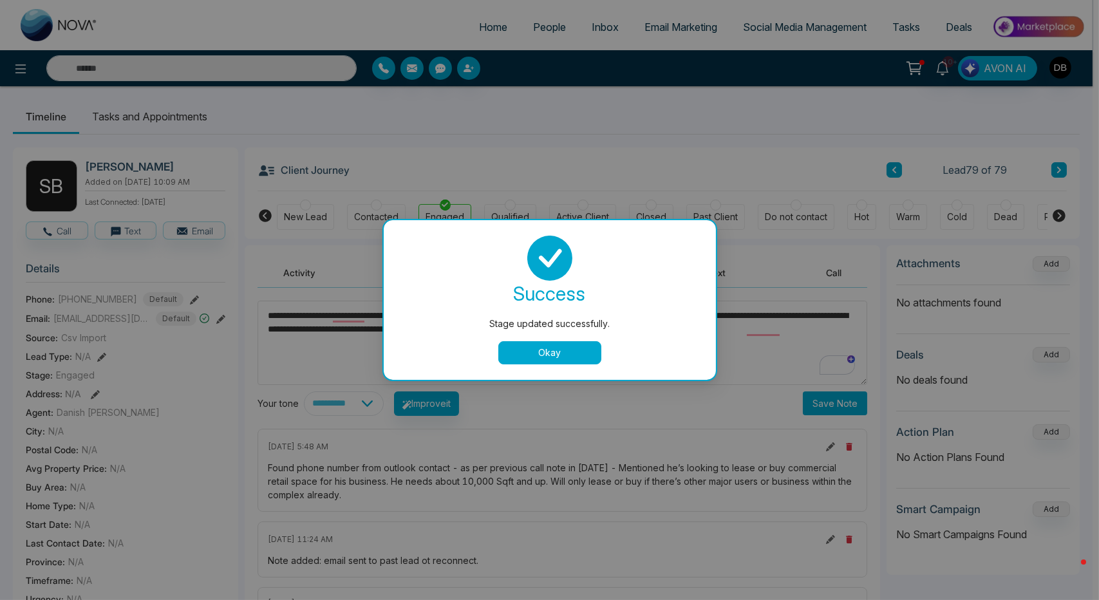
click at [537, 360] on button "Okay" at bounding box center [550, 352] width 103 height 23
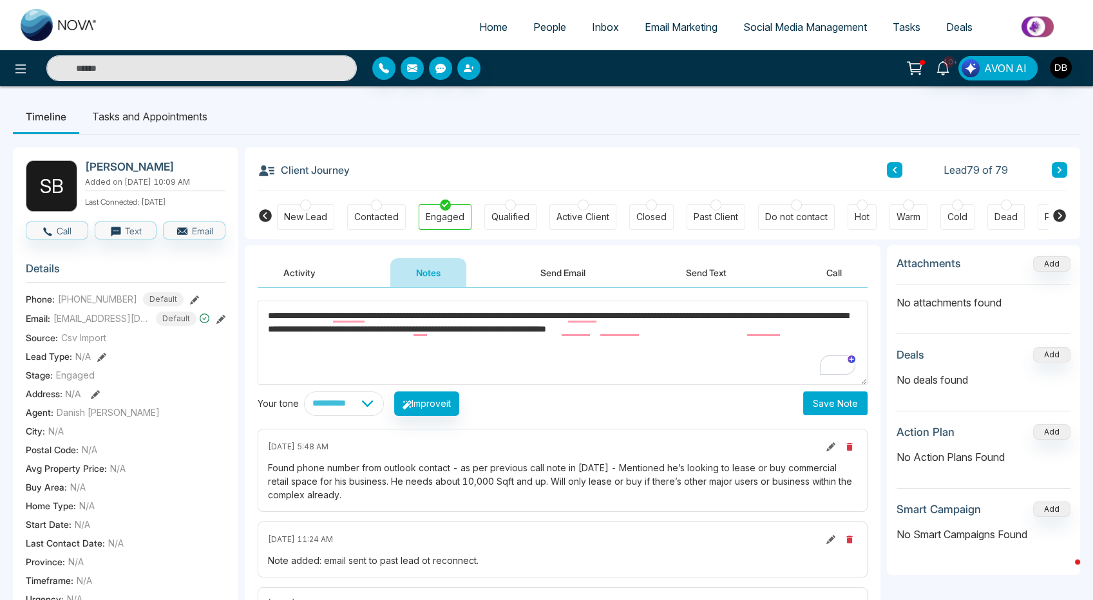
click at [831, 404] on button "Save Note" at bounding box center [835, 404] width 64 height 24
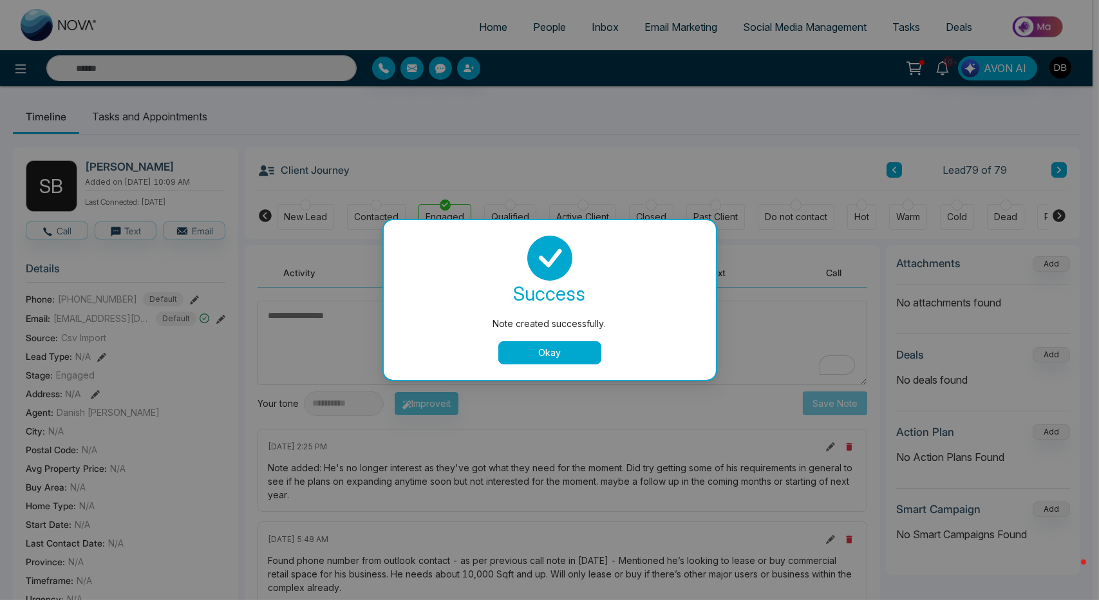
click at [556, 343] on button "Okay" at bounding box center [550, 352] width 103 height 23
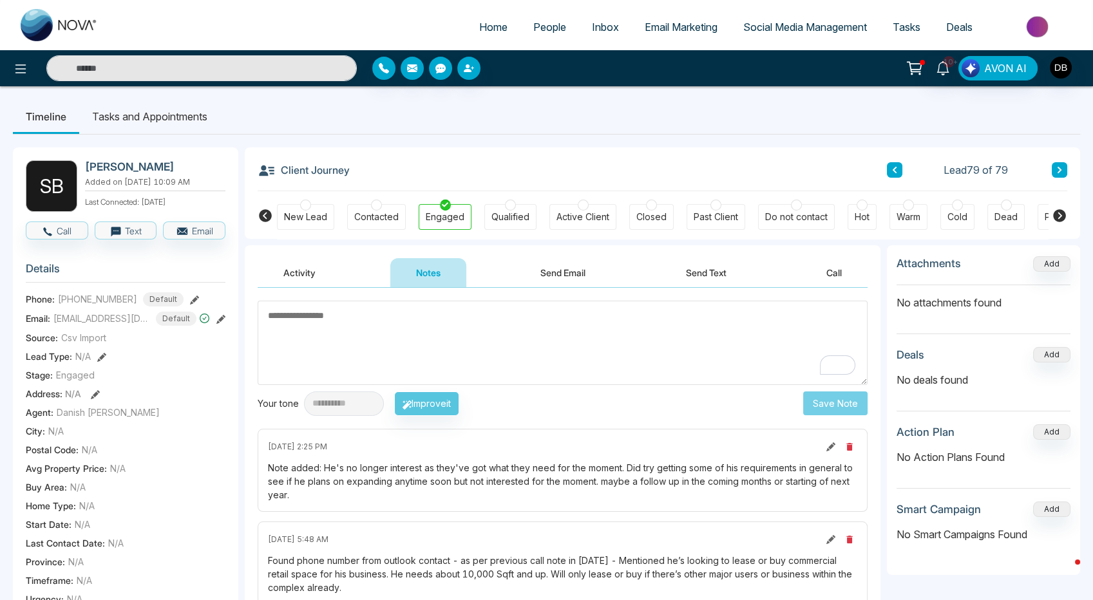
click at [902, 168] on div "Lead 79 of 79" at bounding box center [977, 169] width 180 height 15
click at [893, 168] on icon at bounding box center [894, 170] width 6 height 8
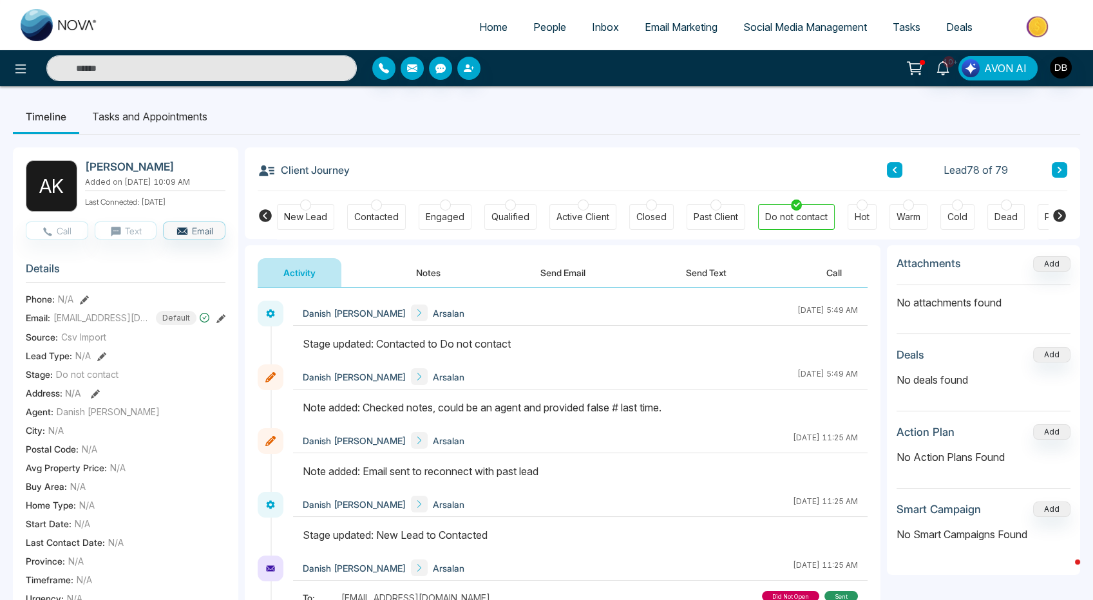
click at [1056, 168] on icon at bounding box center [1059, 170] width 6 height 8
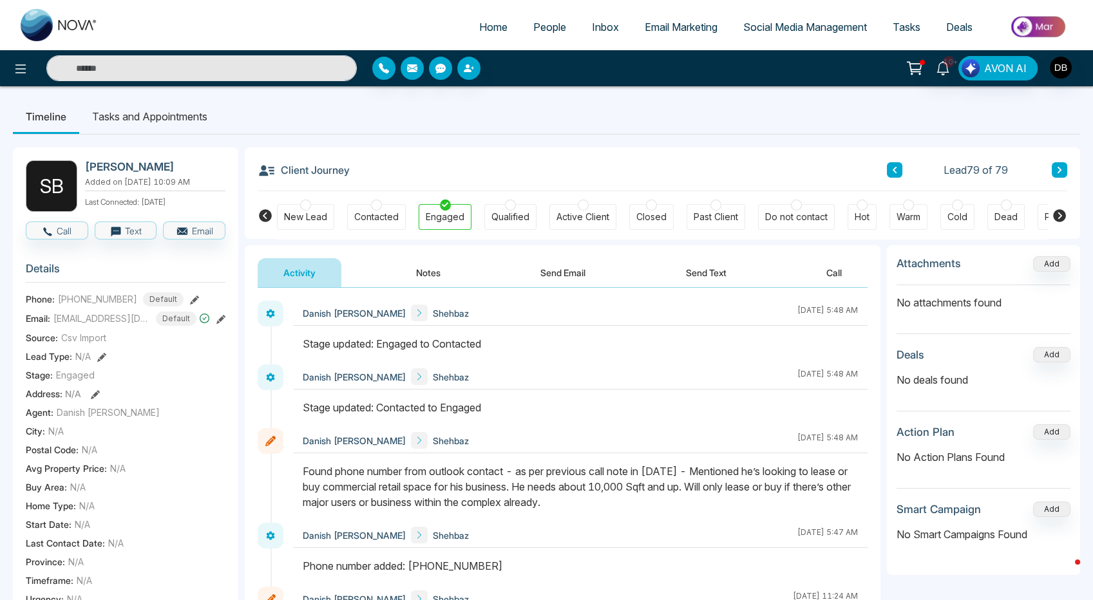
click at [891, 168] on icon at bounding box center [894, 170] width 6 height 8
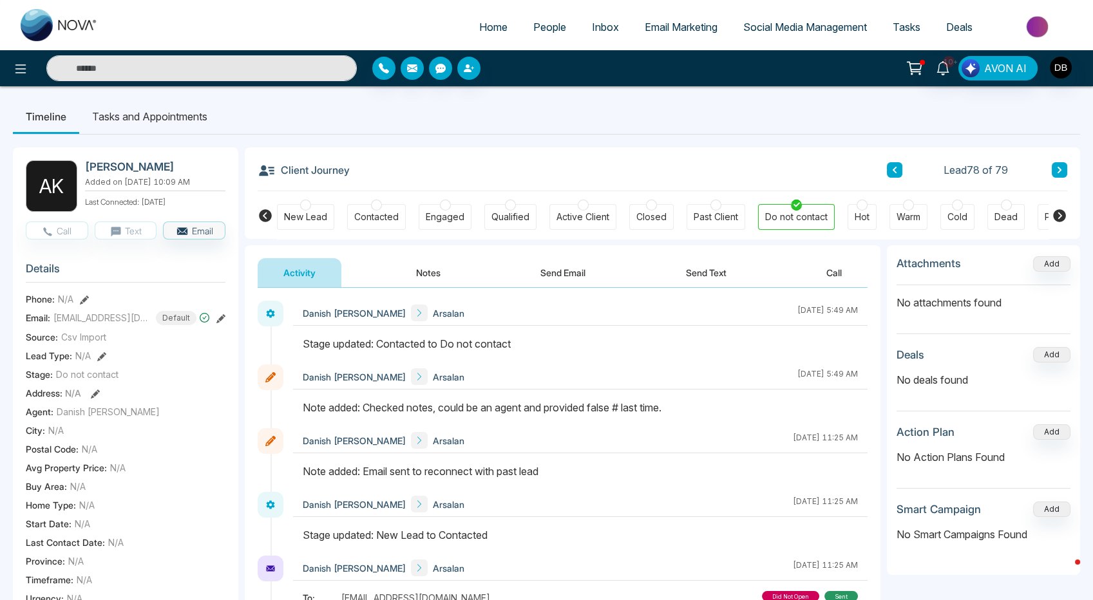
click at [894, 175] on button at bounding box center [894, 169] width 15 height 15
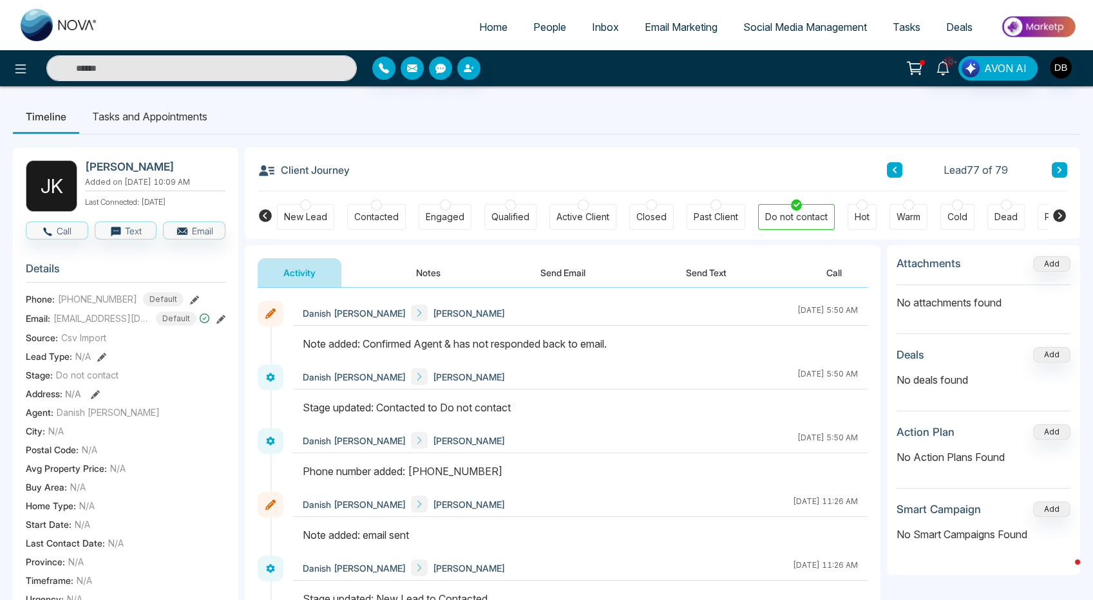
click at [897, 169] on icon at bounding box center [894, 170] width 6 height 8
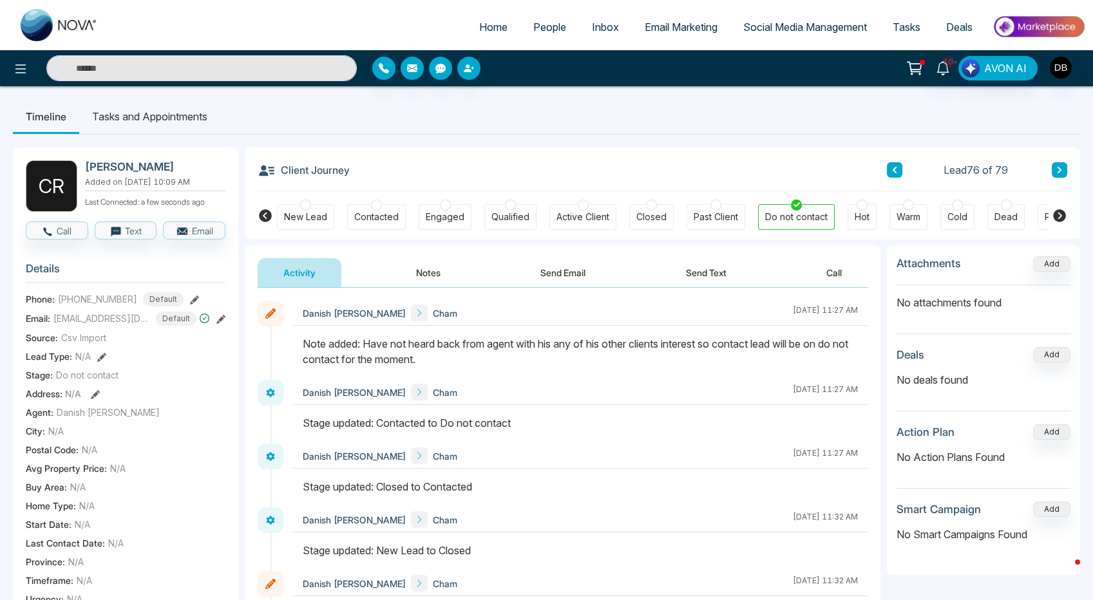
click at [897, 171] on icon at bounding box center [894, 170] width 6 height 8
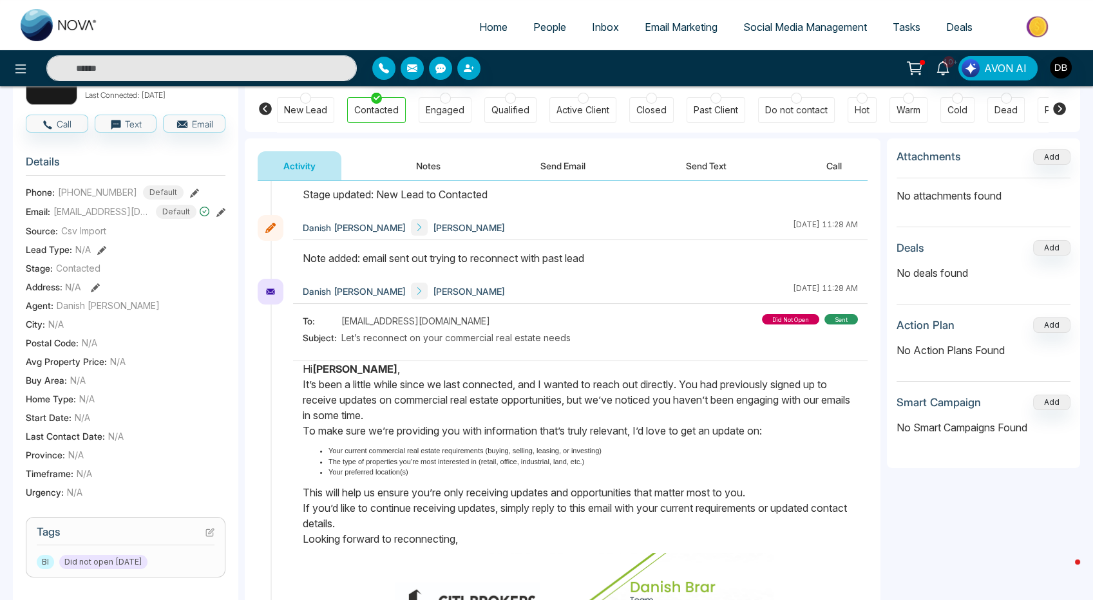
click at [433, 465] on li "The type of properties you’re most interested in (retail, office, industrial, l…" at bounding box center [592, 462] width 529 height 11
drag, startPoint x: 415, startPoint y: 470, endPoint x: 303, endPoint y: 441, distance: 115.1
click at [303, 441] on div "Hi [PERSON_NAME] , It’s been a little while since we last connected, and I want…" at bounding box center [580, 543] width 555 height 365
click at [354, 508] on p "If you’d like to continue receiving updates, simply reply to this email with yo…" at bounding box center [580, 515] width 555 height 31
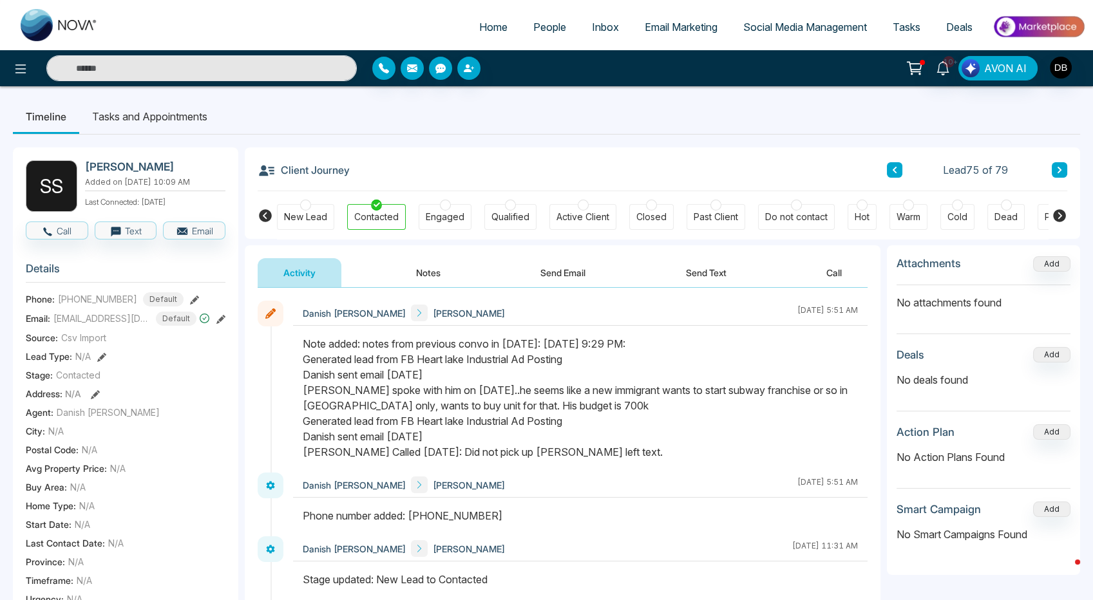
click at [886, 175] on div "Client Journey Lead 75 of 79" at bounding box center [663, 169] width 810 height 44
click at [898, 176] on button at bounding box center [894, 169] width 15 height 15
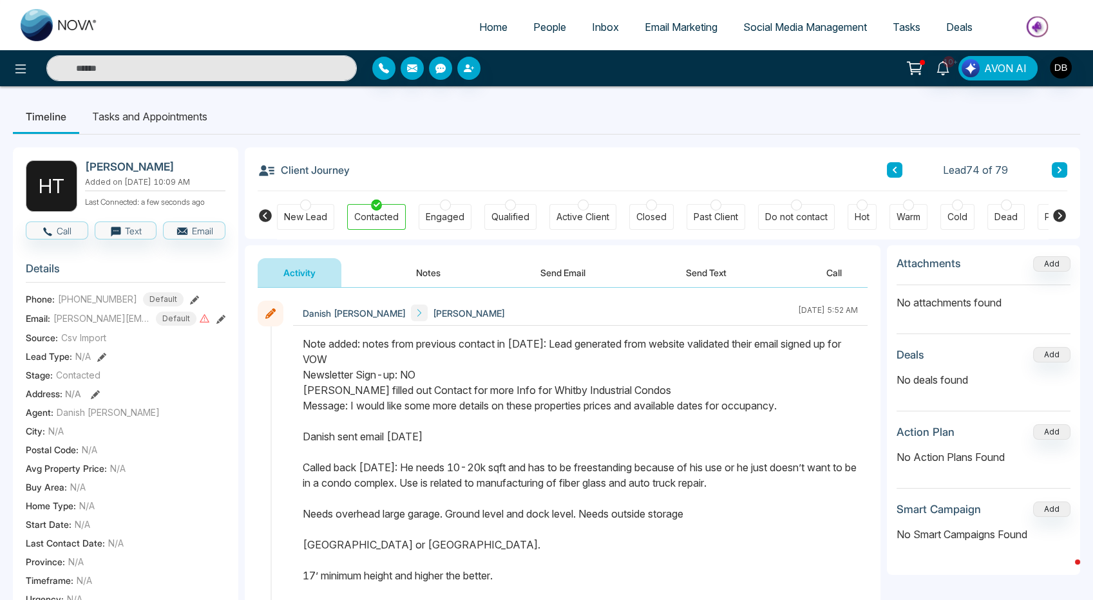
click at [486, 24] on span "Home" at bounding box center [493, 27] width 28 height 13
select select "*"
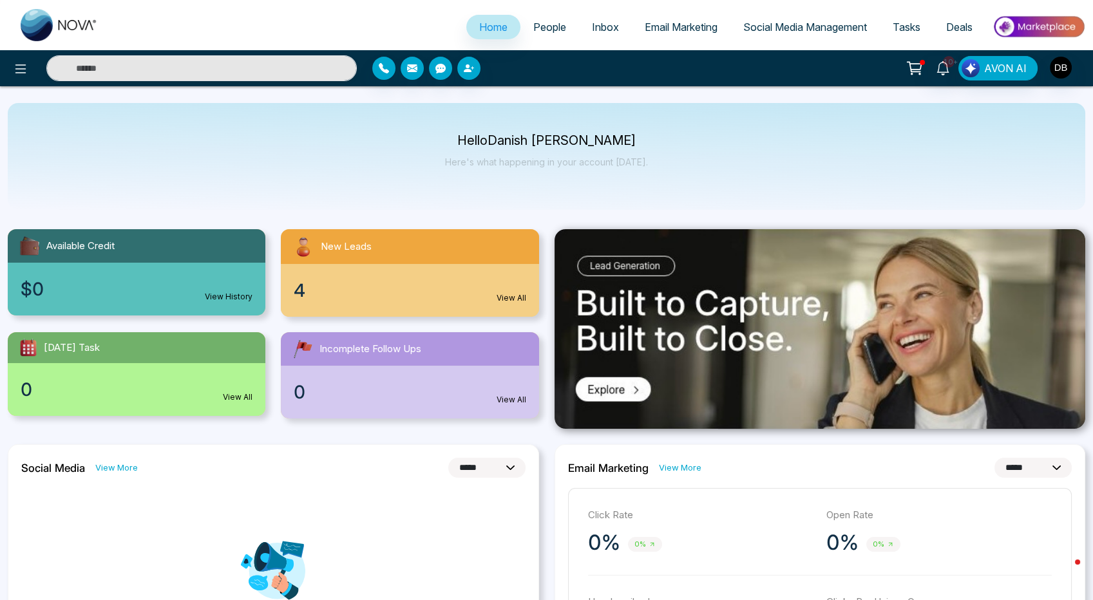
click at [406, 271] on div "4 View All" at bounding box center [410, 290] width 258 height 53
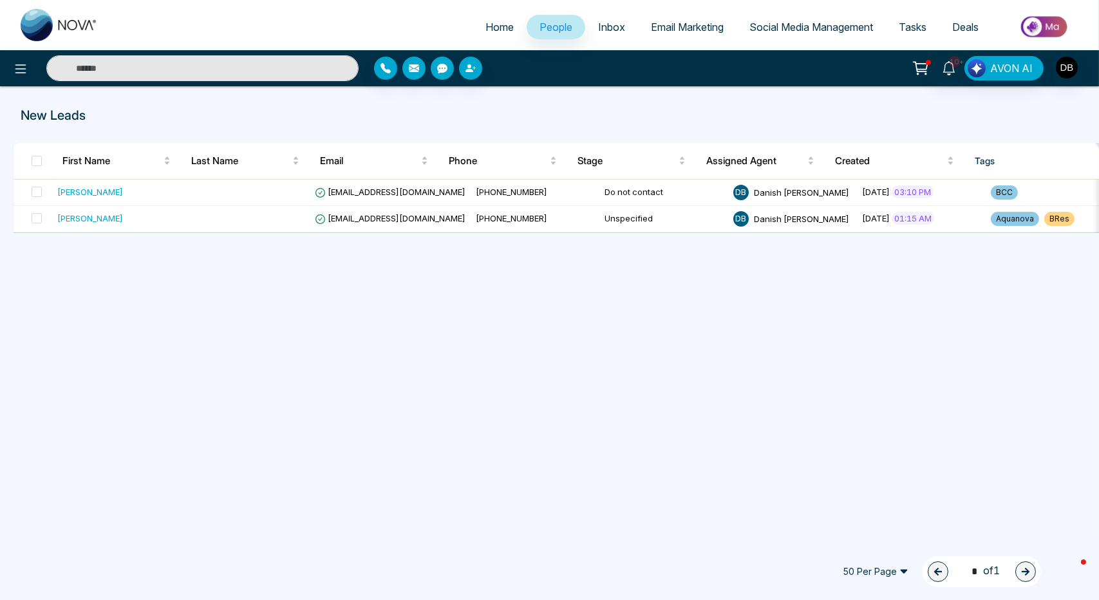
click at [1038, 583] on div "50 Per Page 1 * of 1" at bounding box center [937, 571] width 207 height 31
click at [603, 39] on link "Inbox" at bounding box center [611, 27] width 53 height 24
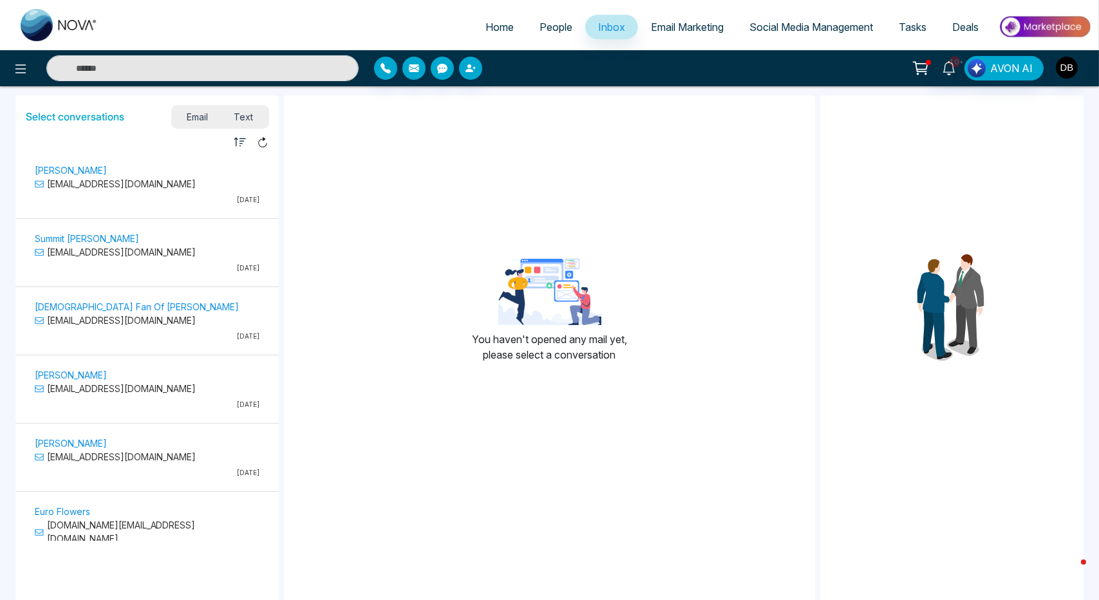
click at [554, 30] on span "People" at bounding box center [556, 27] width 33 height 13
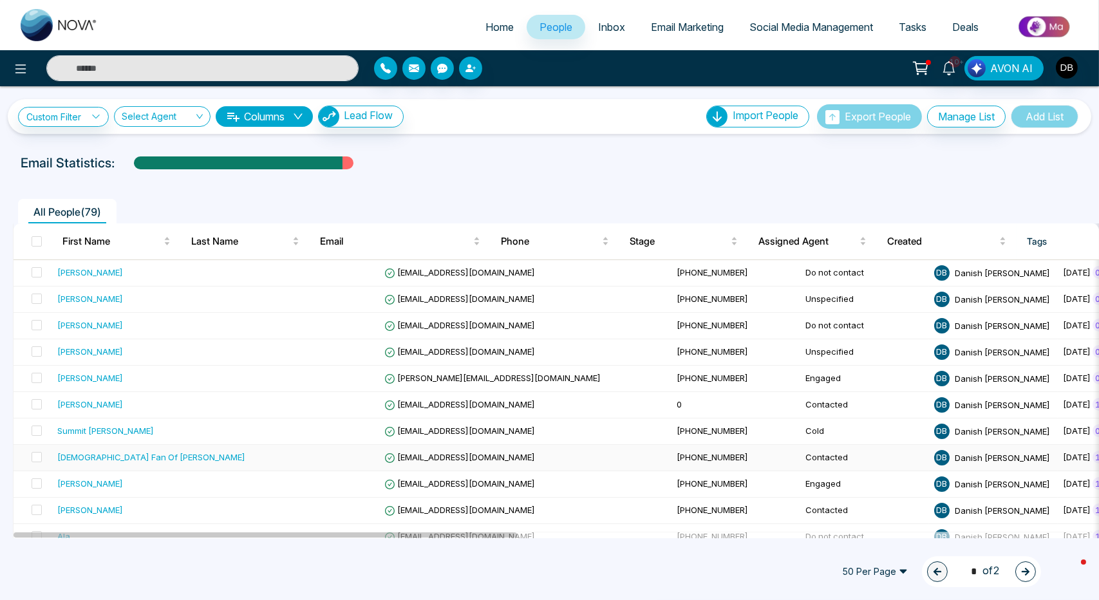
click at [251, 455] on td at bounding box center [315, 458] width 129 height 26
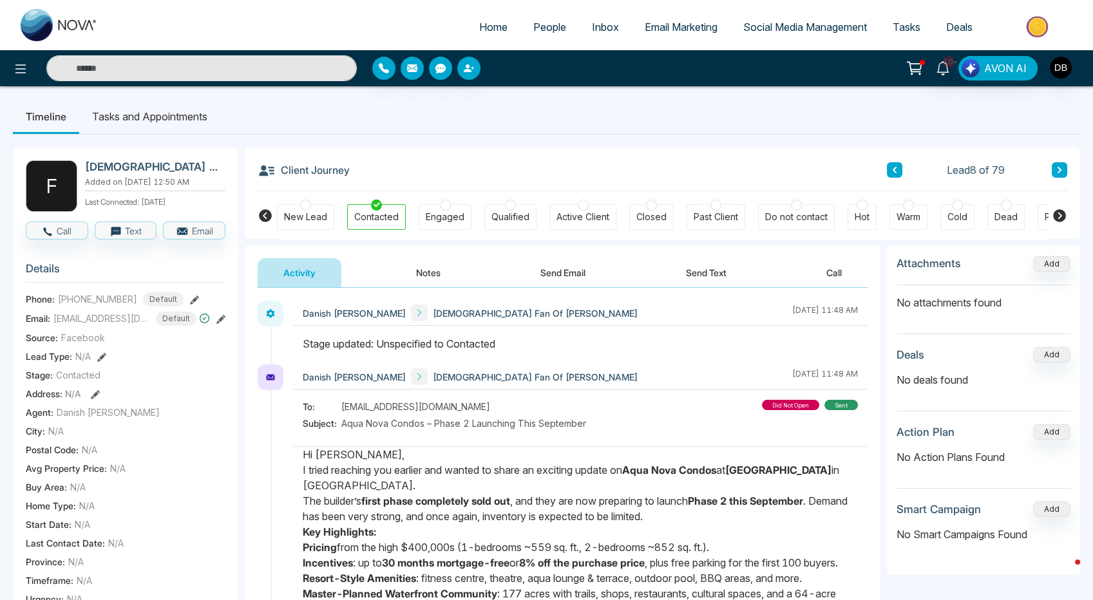
click at [421, 271] on button "Notes" at bounding box center [428, 272] width 76 height 29
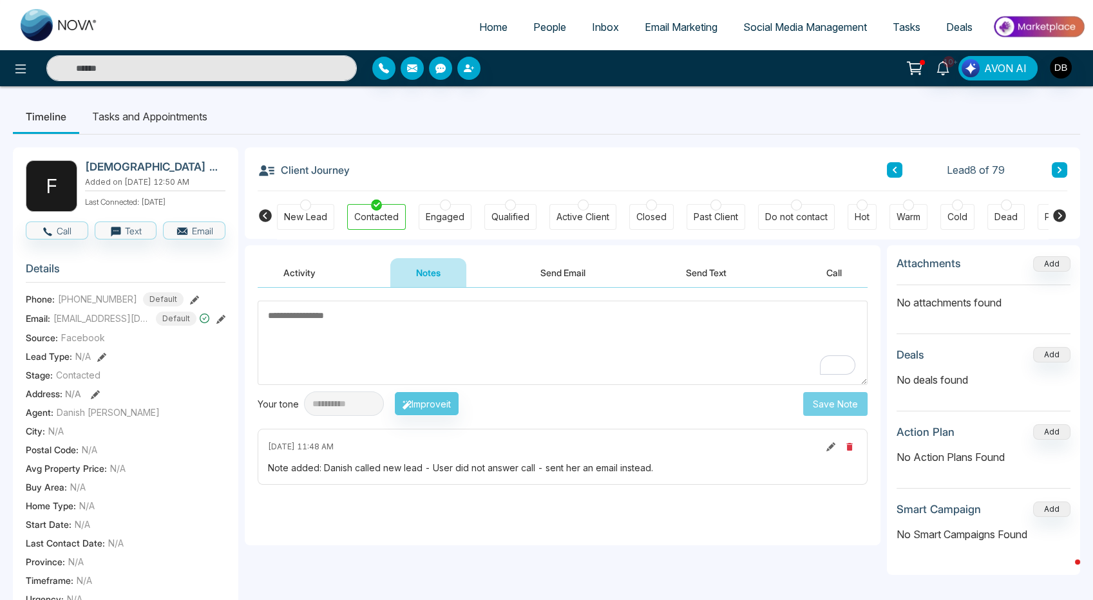
click at [886, 181] on div "Client Journey Lead 8 of 79" at bounding box center [663, 169] width 810 height 44
click at [893, 175] on button at bounding box center [894, 169] width 15 height 15
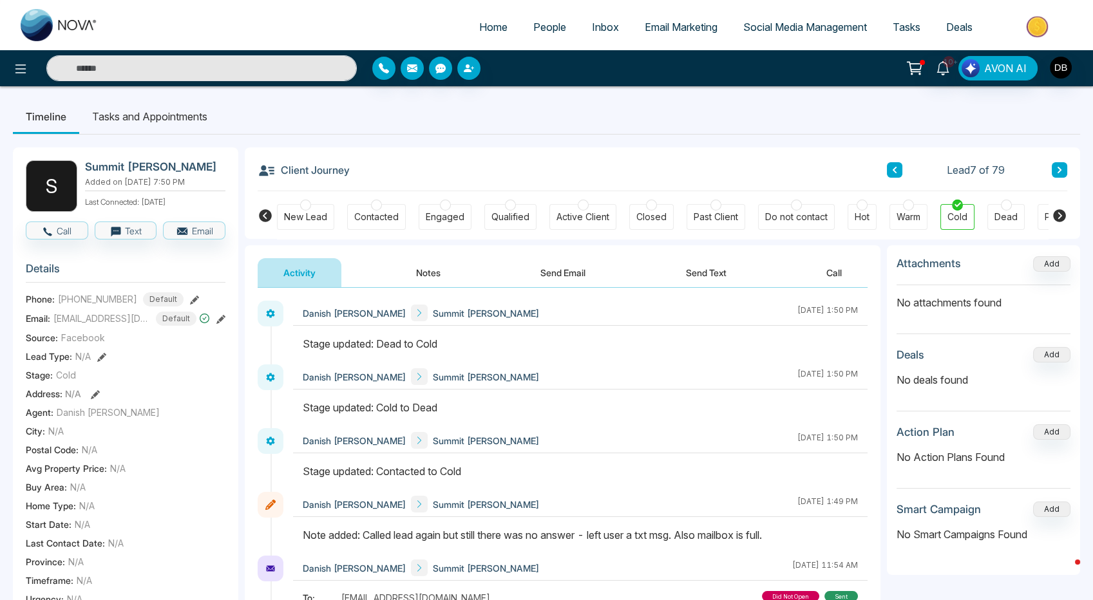
click at [1054, 171] on button at bounding box center [1059, 169] width 15 height 15
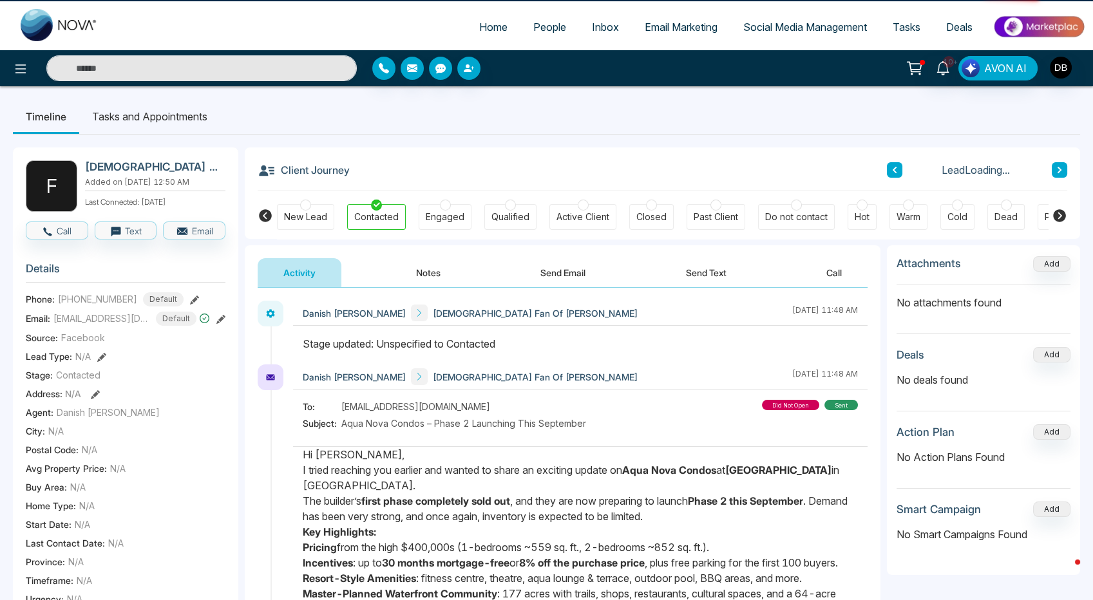
click at [1054, 171] on button at bounding box center [1059, 169] width 15 height 15
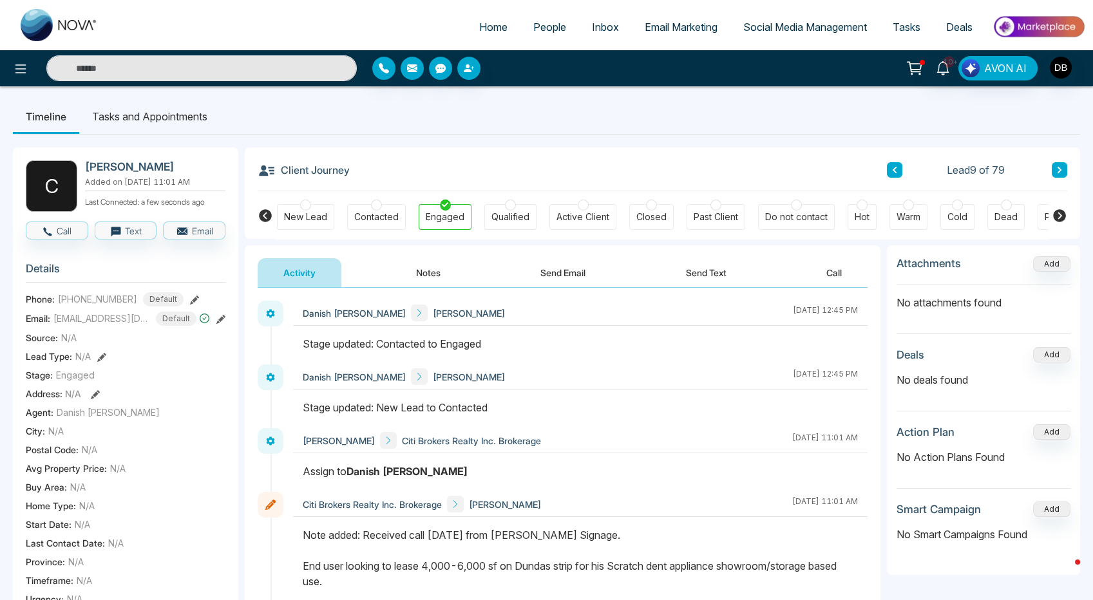
click at [431, 280] on button "Notes" at bounding box center [428, 272] width 76 height 29
